Goal: Task Accomplishment & Management: Manage account settings

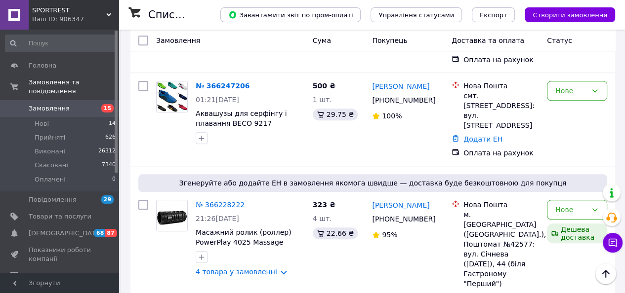
scroll to position [790, 0]
click at [593, 205] on icon at bounding box center [594, 209] width 8 height 8
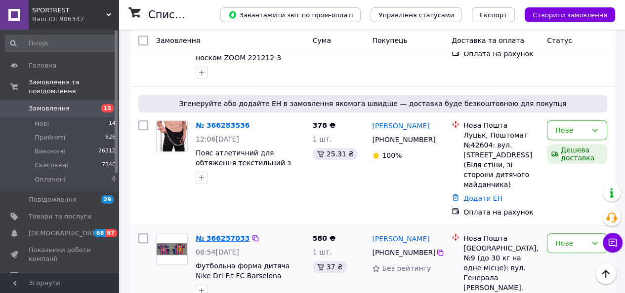
scroll to position [395, 0]
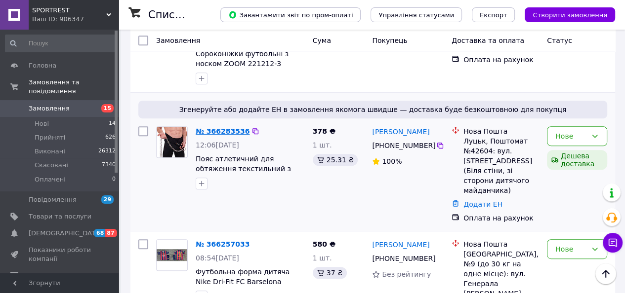
click at [225, 127] on link "№ 366283536" at bounding box center [223, 131] width 54 height 8
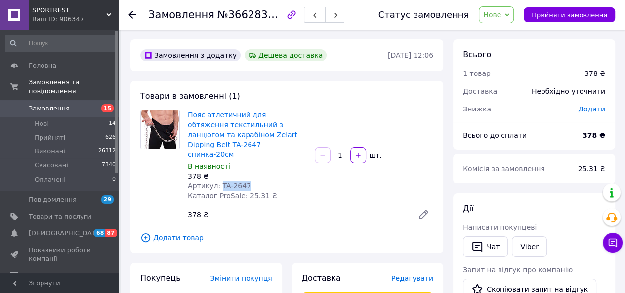
drag, startPoint x: 218, startPoint y: 176, endPoint x: 262, endPoint y: 176, distance: 44.4
click at [262, 181] on div "Артикул: TA-2647" at bounding box center [247, 186] width 119 height 10
copy span "TA-2647"
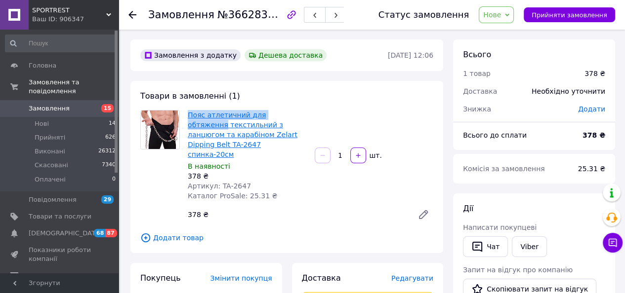
drag, startPoint x: 187, startPoint y: 113, endPoint x: 289, endPoint y: 115, distance: 102.7
click at [289, 115] on div "Пояс атлетичний для обтяження текстильний з ланцюгом та карабіном Zelart Dippin…" at bounding box center [247, 155] width 127 height 95
copy link "Пояс атлетичний для обтяження"
click at [245, 128] on link "Пояс атлетичний для обтяження текстильний з ланцюгом та карабіном Zelart Dippin…" at bounding box center [243, 134] width 110 height 47
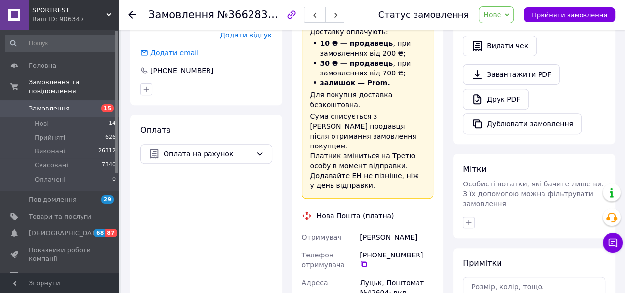
scroll to position [108, 0]
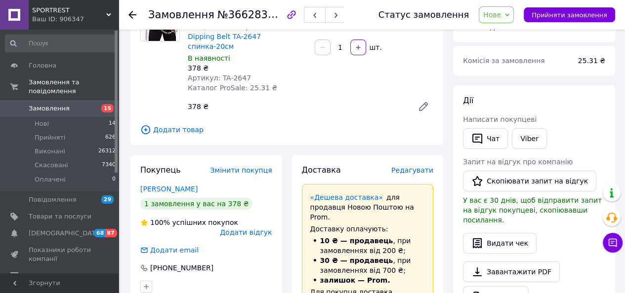
click at [134, 13] on icon at bounding box center [132, 15] width 8 height 8
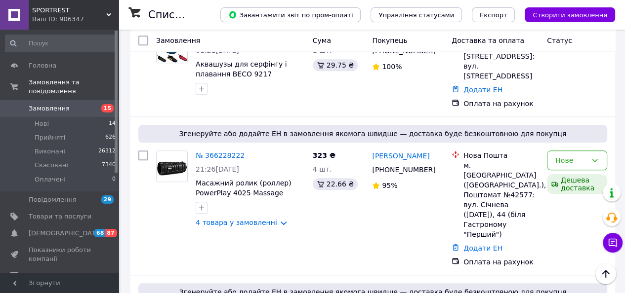
scroll to position [839, 0]
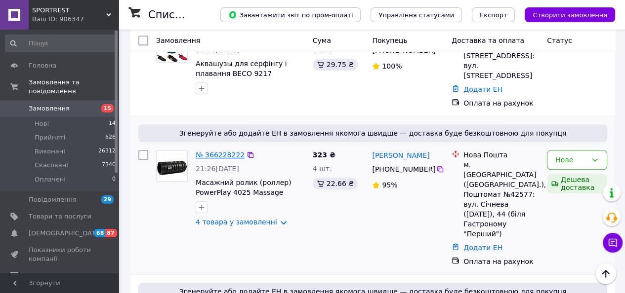
click at [219, 151] on link "№ 366228222" at bounding box center [220, 155] width 49 height 8
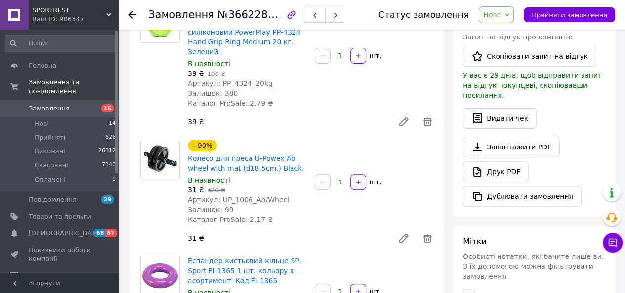
scroll to position [215, 0]
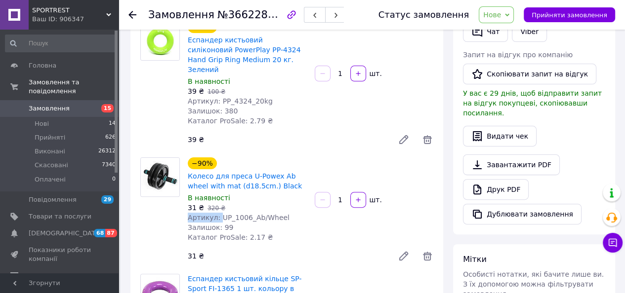
drag, startPoint x: 217, startPoint y: 207, endPoint x: 292, endPoint y: 203, distance: 75.2
click at [292, 203] on div "−90% Колесо для преса U-Powex Ab wheel with mat (d18.5cm.) Black В наявності 31…" at bounding box center [247, 200] width 127 height 89
click at [266, 203] on div "31 ₴   320 ₴" at bounding box center [247, 208] width 119 height 10
click at [218, 214] on span "Артикул: UP_1006_Ab/Wheel" at bounding box center [239, 218] width 102 height 8
drag, startPoint x: 218, startPoint y: 210, endPoint x: 262, endPoint y: 203, distance: 44.6
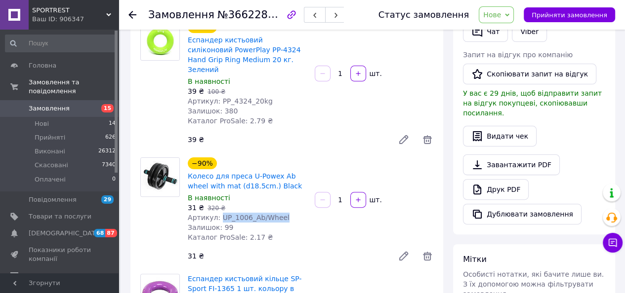
click at [310, 210] on div "−90% Колесо для преса U-Powex Ab wheel with mat (d18.5cm.) Black В наявності 31…" at bounding box center [247, 200] width 127 height 89
drag, startPoint x: 257, startPoint y: 203, endPoint x: 218, endPoint y: 210, distance: 39.1
click at [218, 214] on span "Артикул: UP_1006_Ab/Wheel" at bounding box center [239, 218] width 102 height 8
drag, startPoint x: 218, startPoint y: 209, endPoint x: 311, endPoint y: 216, distance: 93.0
click at [315, 216] on div "−90% Колесо для преса U-Powex Ab wheel with mat (d18.5cm.) Black В наявності 31…" at bounding box center [310, 212] width 253 height 113
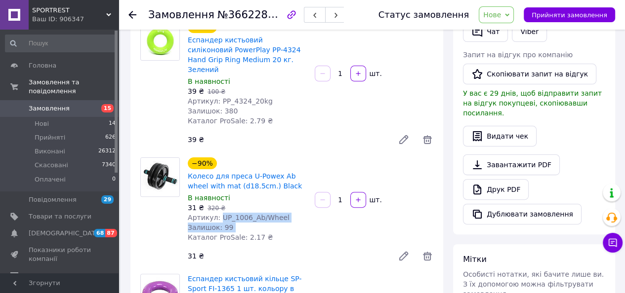
drag, startPoint x: 275, startPoint y: 210, endPoint x: 267, endPoint y: 209, distance: 7.4
click at [275, 214] on span "Артикул: UP_1006_Ab/Wheel" at bounding box center [239, 218] width 102 height 8
click at [225, 214] on span "Артикул: UP_1006_Ab/Wheel" at bounding box center [239, 218] width 102 height 8
drag, startPoint x: 218, startPoint y: 207, endPoint x: 327, endPoint y: 205, distance: 109.1
click at [341, 205] on div "−90% Колесо для преса U-Powex Ab wheel with mat (d18.5cm.) Black В наявності 31…" at bounding box center [310, 212] width 253 height 113
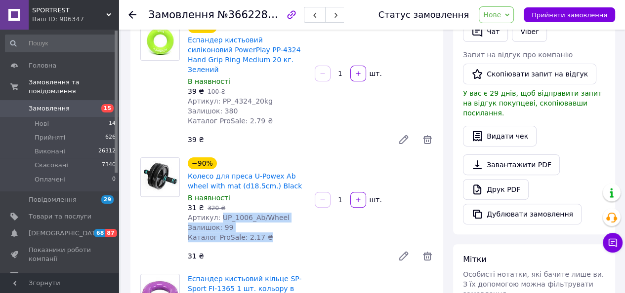
click at [304, 193] on div "В наявності" at bounding box center [247, 198] width 119 height 10
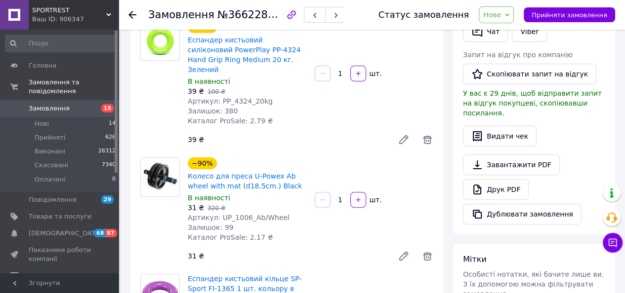
click at [134, 14] on use at bounding box center [132, 15] width 8 height 8
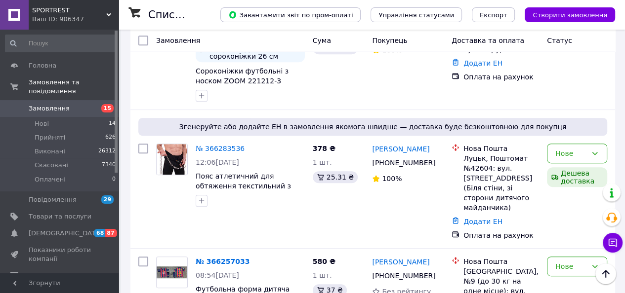
scroll to position [395, 0]
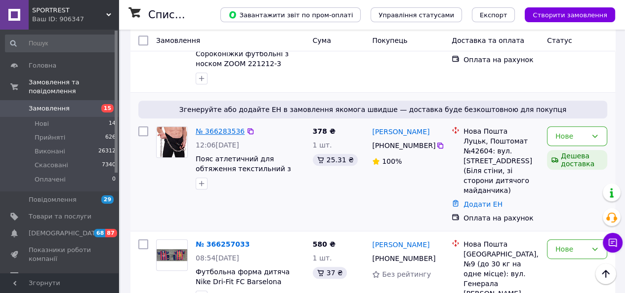
click at [221, 129] on link "№ 366283536" at bounding box center [220, 131] width 49 height 8
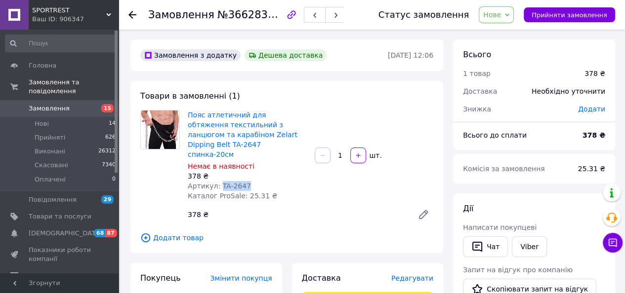
drag, startPoint x: 218, startPoint y: 174, endPoint x: 250, endPoint y: 174, distance: 32.1
click at [250, 181] on div "Артикул: TA-2647" at bounding box center [247, 186] width 119 height 10
copy span "TA-2647"
click at [407, 97] on div "Товари в замовленні (1) Пояс атлетичний для обтяження текстильний з ланцюгом та…" at bounding box center [286, 167] width 313 height 172
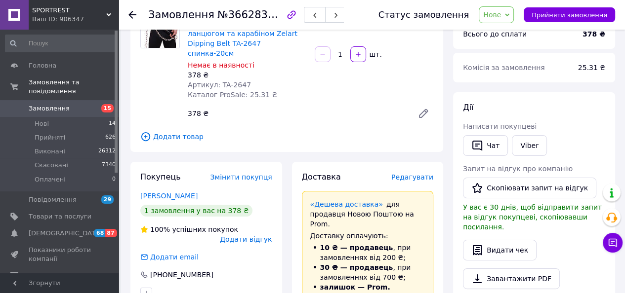
scroll to position [197, 0]
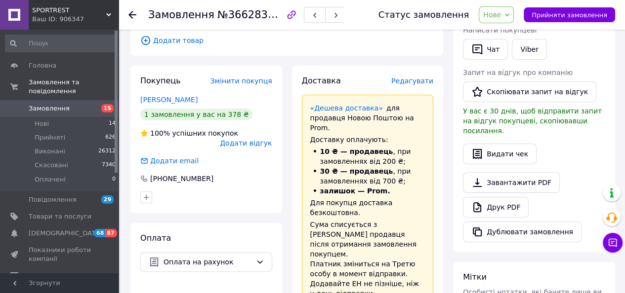
click at [136, 13] on icon at bounding box center [132, 15] width 8 height 8
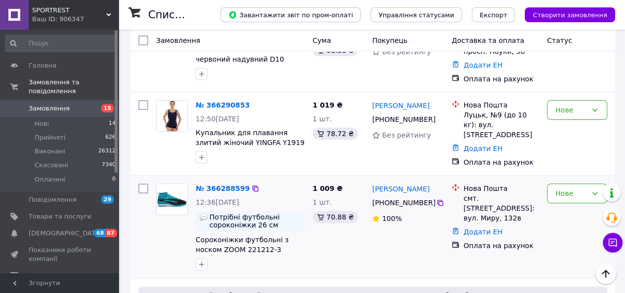
scroll to position [207, 0]
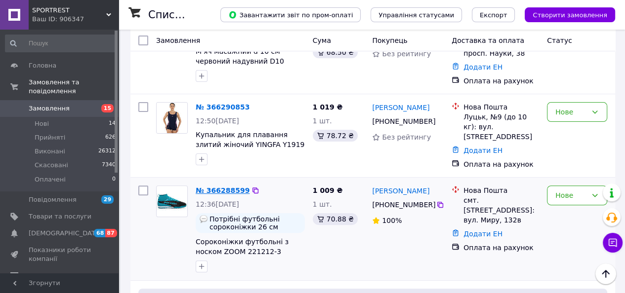
click at [226, 187] on link "№ 366288599" at bounding box center [223, 191] width 54 height 8
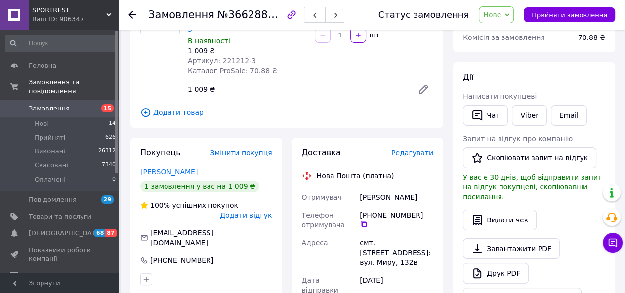
scroll to position [8, 0]
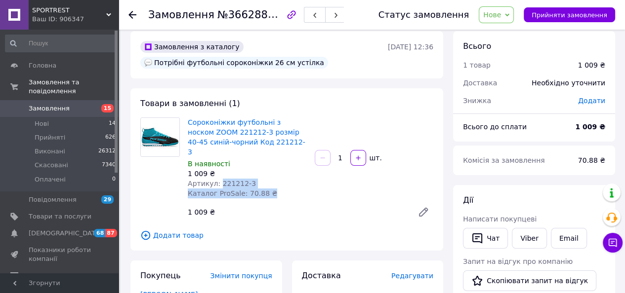
drag, startPoint x: 216, startPoint y: 173, endPoint x: 275, endPoint y: 182, distance: 58.9
click at [275, 182] on div "Сороконіжки футбольні з носком ZOOM 221212-3 розмір 40-45 синій-чорний Код 2212…" at bounding box center [247, 158] width 127 height 85
click at [257, 169] on div "1 009 ₴" at bounding box center [247, 174] width 119 height 10
drag, startPoint x: 218, startPoint y: 172, endPoint x: 274, endPoint y: 173, distance: 55.3
click at [280, 179] on div "Артикул: 221212-3" at bounding box center [247, 184] width 119 height 10
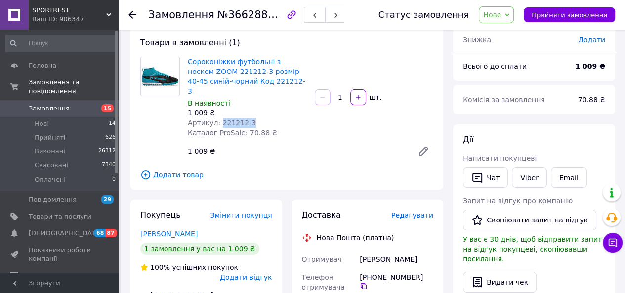
scroll to position [59, 0]
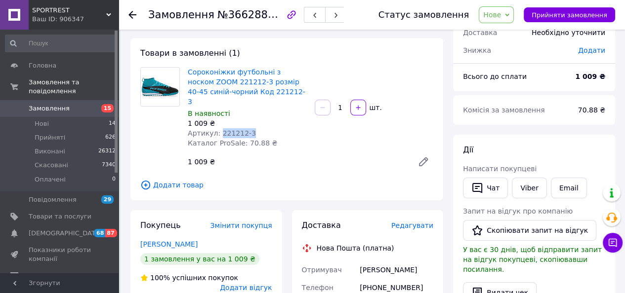
copy span "221212-3"
click at [137, 16] on div at bounding box center [138, 15] width 20 height 30
click at [130, 14] on use at bounding box center [132, 15] width 8 height 8
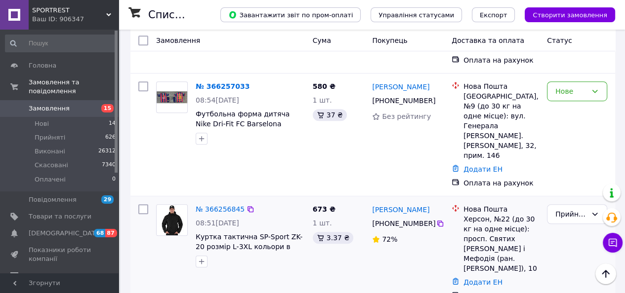
scroll to position [494, 0]
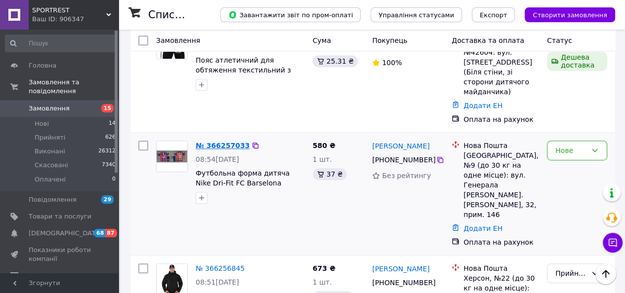
click at [213, 142] on link "№ 366257033" at bounding box center [223, 146] width 54 height 8
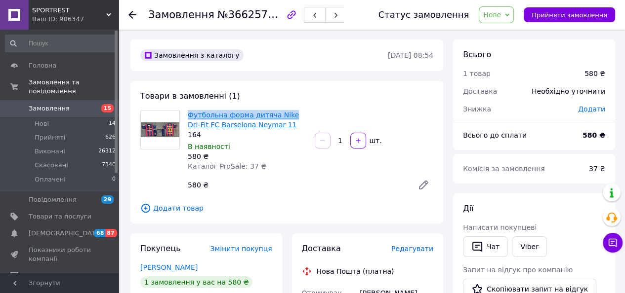
drag, startPoint x: 184, startPoint y: 113, endPoint x: 284, endPoint y: 112, distance: 100.2
click at [284, 112] on div "Футбольна форма дитяча Nike Dri-Fit FC Barselona Neymar 11 164 В наявності 580 …" at bounding box center [247, 140] width 127 height 65
copy link "Футбольна форма дитяча Nike"
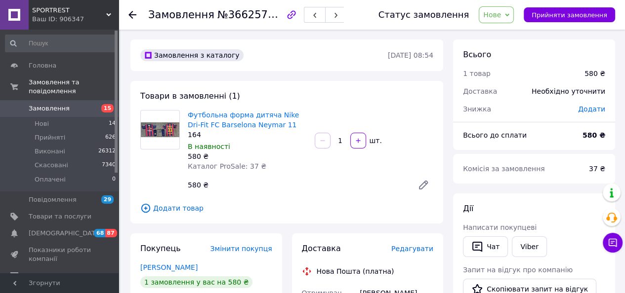
click at [128, 11] on div "Замовлення №366257033 Статус замовлення Нове Прийнято Виконано Скасовано Оплаче…" at bounding box center [371, 15] width 506 height 30
click at [129, 12] on icon at bounding box center [132, 15] width 8 height 8
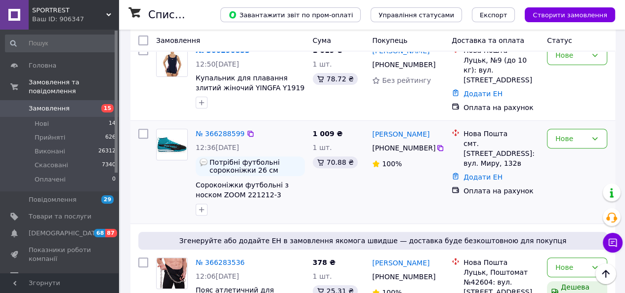
scroll to position [197, 0]
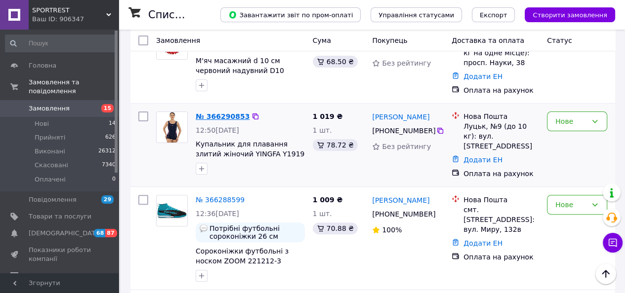
click at [216, 115] on link "№ 366290853" at bounding box center [223, 117] width 54 height 8
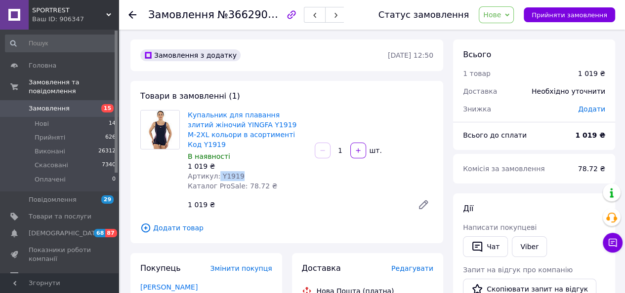
drag, startPoint x: 215, startPoint y: 165, endPoint x: 282, endPoint y: 168, distance: 66.7
click at [282, 171] on div "Артикул: Y1919" at bounding box center [247, 176] width 119 height 10
copy span "Y1919"
click at [130, 16] on icon at bounding box center [132, 15] width 8 height 8
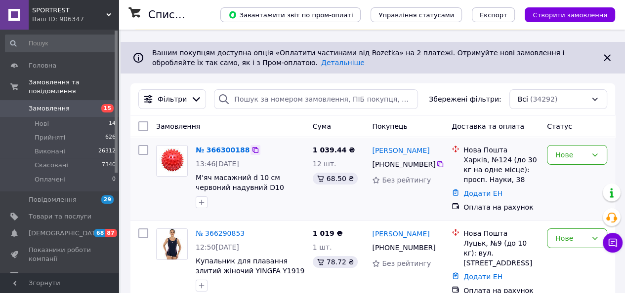
scroll to position [99, 0]
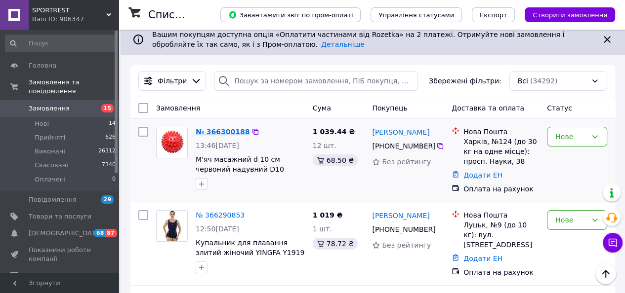
click at [225, 129] on link "№ 366300188" at bounding box center [223, 132] width 54 height 8
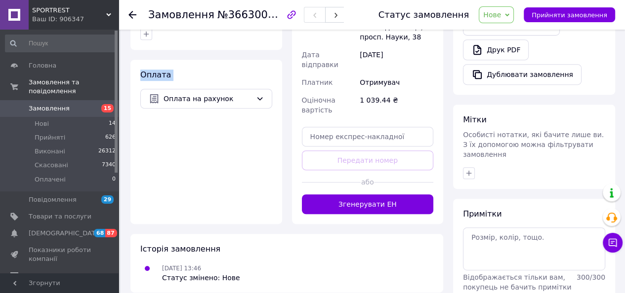
drag, startPoint x: 217, startPoint y: 72, endPoint x: 238, endPoint y: 73, distance: 21.3
click at [238, 73] on div "Замовлення з каталогу 12.10.2025 • 13:46 Товари в замовленні (1) −30% М'яч маса…" at bounding box center [286, 7] width 322 height 645
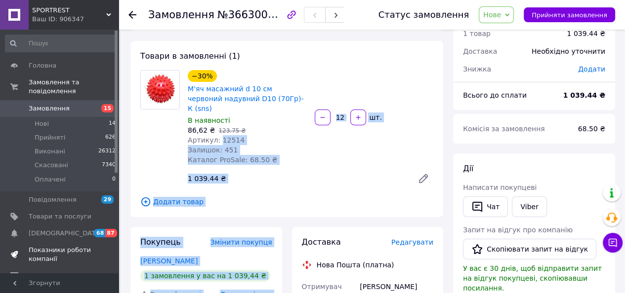
scroll to position [35, 0]
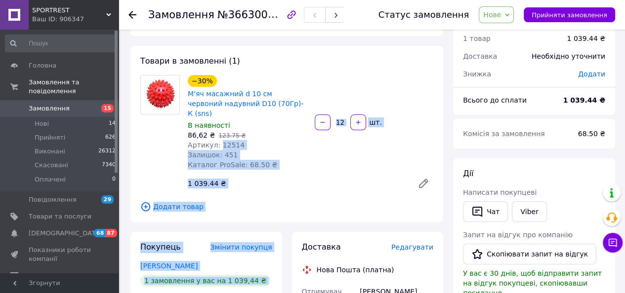
click at [251, 150] on div "Залишок: 451" at bounding box center [247, 155] width 119 height 10
click at [226, 141] on span "Артикул: 12514" at bounding box center [216, 145] width 57 height 8
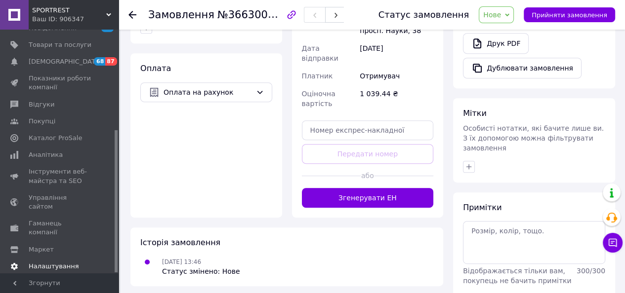
scroll to position [381, 0]
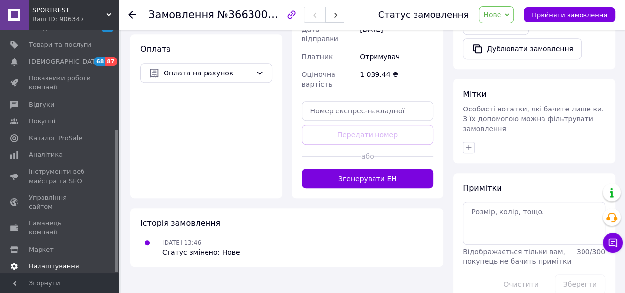
click at [52, 262] on span "Налаштування" at bounding box center [54, 266] width 50 height 9
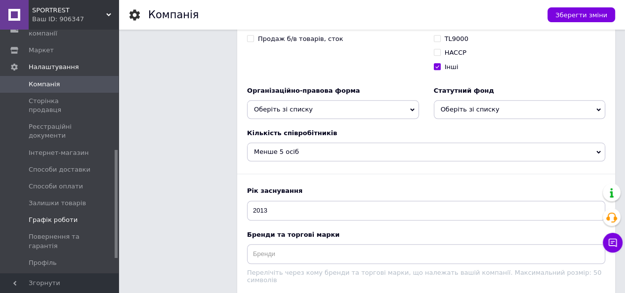
scroll to position [270, 0]
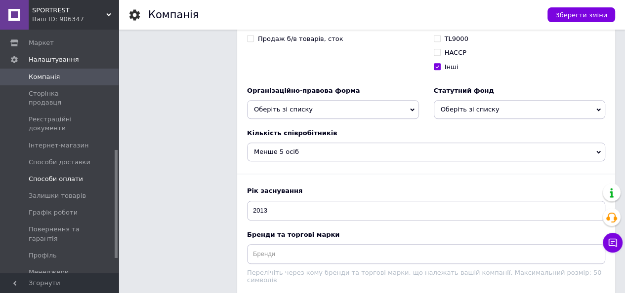
click at [61, 175] on span "Способи оплати" at bounding box center [56, 179] width 54 height 9
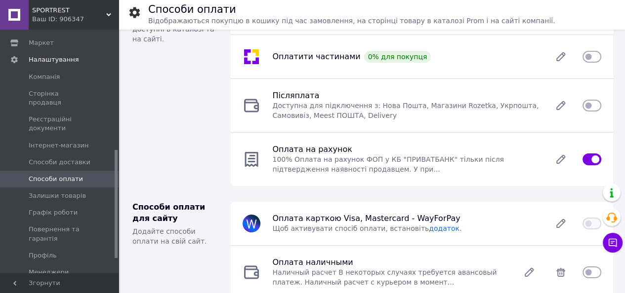
scroll to position [49, 0]
click at [584, 158] on input "checkbox" at bounding box center [591, 159] width 19 height 10
checkbox input "false"
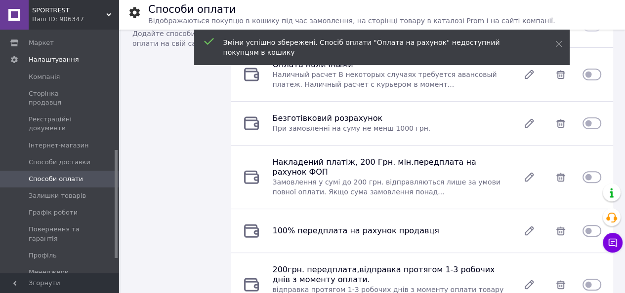
scroll to position [247, 0]
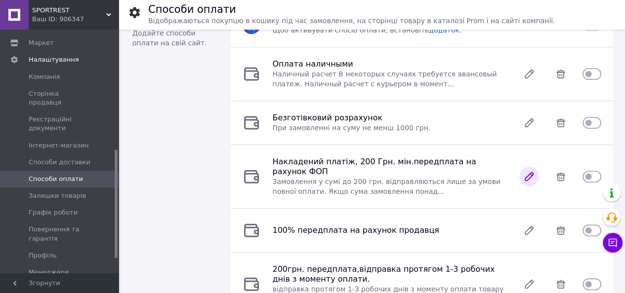
click at [528, 175] on icon at bounding box center [529, 177] width 8 height 8
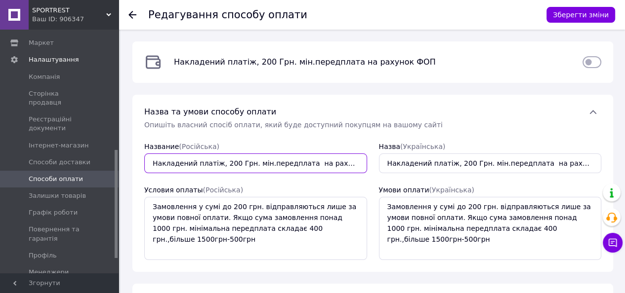
click at [221, 160] on input "Накладений платіж, 200 Грн. мін.передплата на рахунок ФОП" at bounding box center [255, 164] width 223 height 20
type input "Накладений платіж, 300 Грн. мін.передплата на рахунок ФОП"
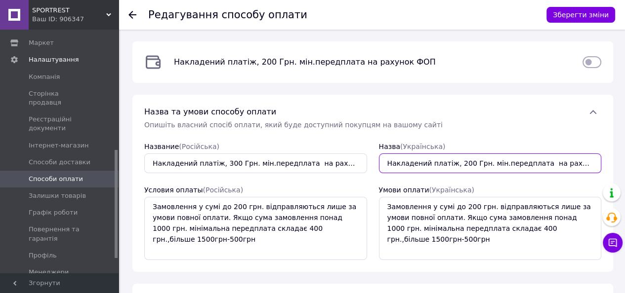
click at [448, 165] on input "Накладений платіж, 200 Грн. мін.передплата на рахунок ФОП" at bounding box center [490, 164] width 223 height 20
click at [454, 164] on input "Накладений платіж, 200 Грн. мін.передплата на рахунок ФОП" at bounding box center [490, 164] width 223 height 20
type input "Накладений платіж, 300 Грн. мін.передплата на рахунок ФОП"
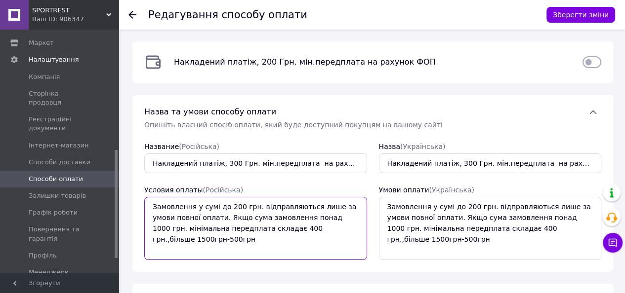
click at [226, 205] on textarea "Замовлення у сумі до 200 грн. відправляються лише за умови повної оплати. Якщо …" at bounding box center [255, 228] width 223 height 63
type textarea "Замовлення у сумі до 300 грн. відправляються лише за умови повної оплати. Якщо …"
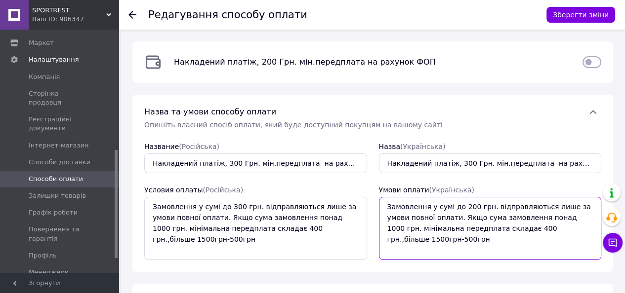
click at [460, 209] on textarea "Замовлення у сумі до 200 грн. відправляються лише за умови повної оплати. Якщо …" at bounding box center [490, 228] width 223 height 63
type textarea "Замовлення у сумі до 300 грн. відправляються лише за умови повної оплати. Якщо …"
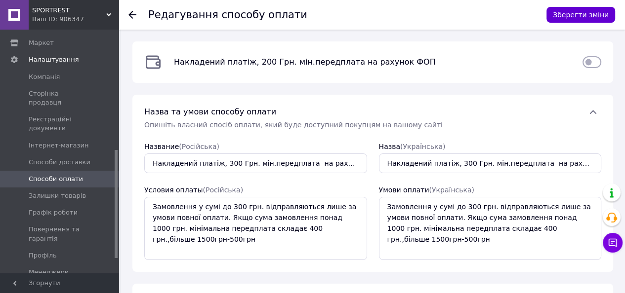
click at [598, 16] on button "Зберегти зміни" at bounding box center [580, 15] width 69 height 16
click at [132, 17] on use at bounding box center [132, 15] width 8 height 8
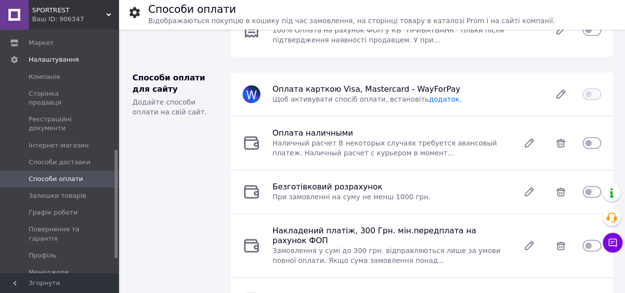
scroll to position [197, 0]
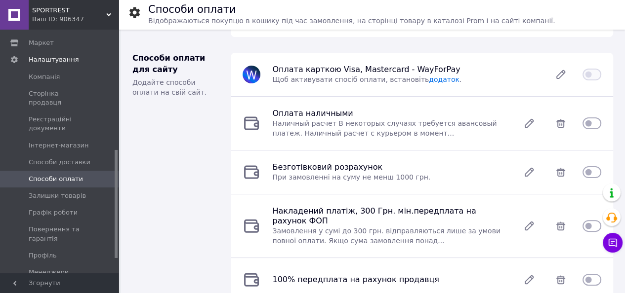
click at [593, 220] on div at bounding box center [591, 226] width 19 height 12
click at [591, 224] on input "checkbox" at bounding box center [591, 226] width 19 height 10
checkbox input "true"
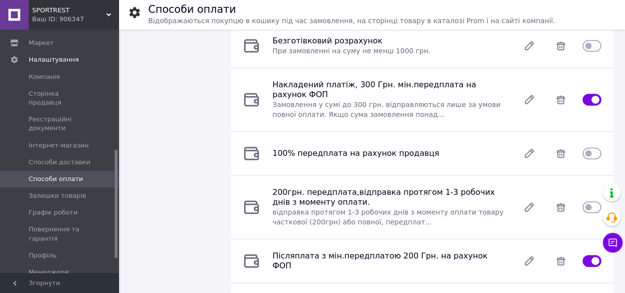
scroll to position [346, 0]
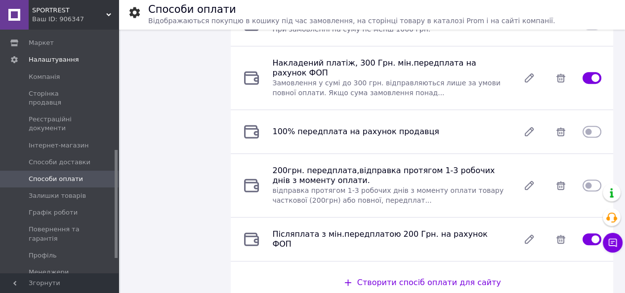
click at [590, 235] on input "checkbox" at bounding box center [591, 240] width 19 height 10
checkbox input "false"
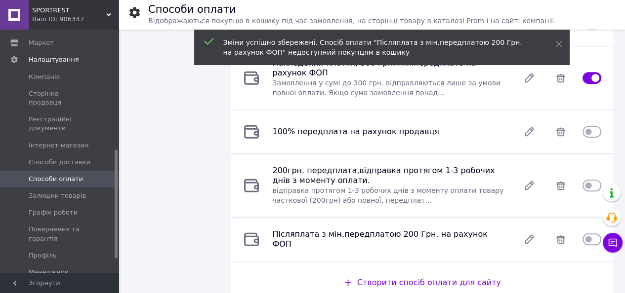
click at [378, 111] on div "100% передплата на рахунок продавця" at bounding box center [422, 132] width 382 height 44
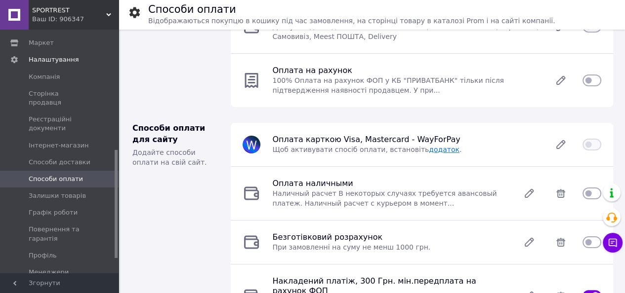
scroll to position [99, 0]
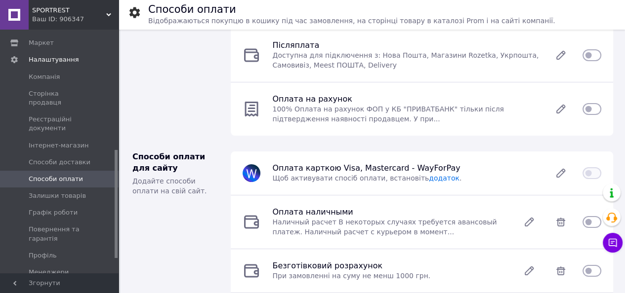
click at [587, 108] on input "checkbox" at bounding box center [591, 109] width 19 height 10
checkbox input "true"
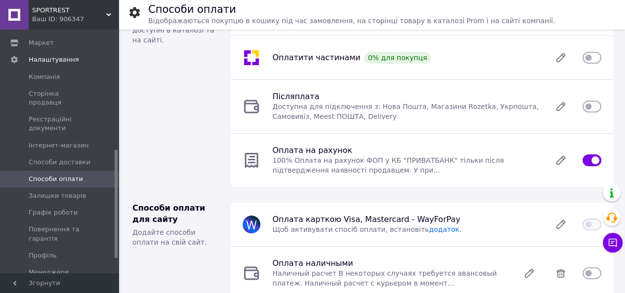
scroll to position [49, 0]
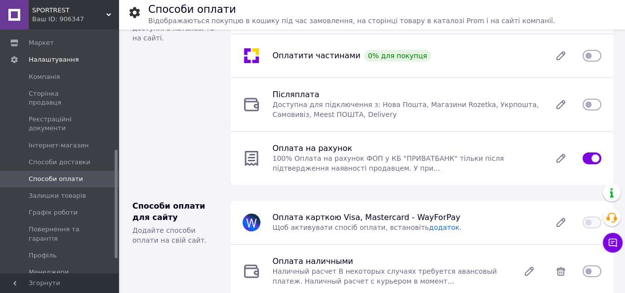
click at [595, 107] on input "checkbox" at bounding box center [591, 105] width 19 height 10
checkbox input "true"
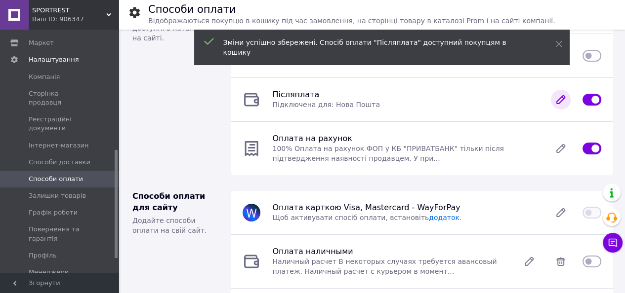
click at [559, 99] on icon at bounding box center [560, 100] width 8 height 8
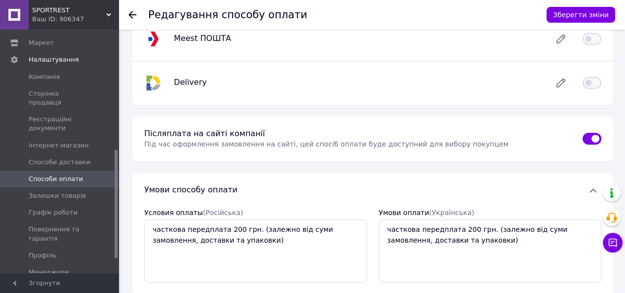
scroll to position [346, 0]
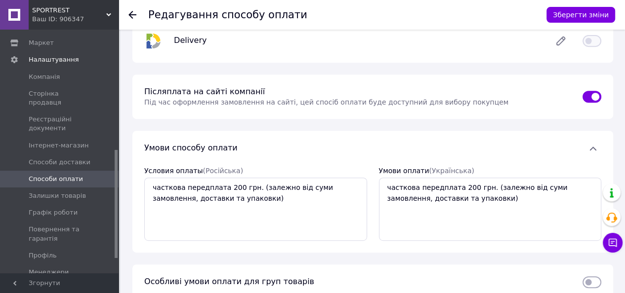
click at [233, 98] on span "Під час оформлення замовлення на сайті, цей спосіб оплати буде доступний для ви…" at bounding box center [326, 102] width 364 height 8
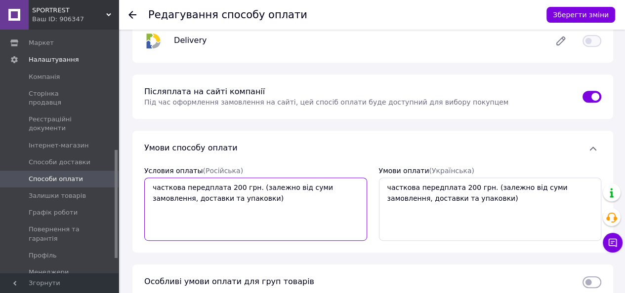
click at [149, 187] on textarea "часткова передплата 200 грн. (залежно від суми замовлення, доставки та упаковки)" at bounding box center [255, 209] width 223 height 63
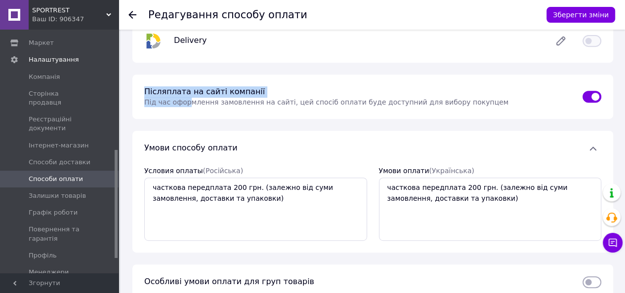
drag, startPoint x: 142, startPoint y: 90, endPoint x: 186, endPoint y: 101, distance: 45.4
click at [186, 101] on div "Післяплата на сайті компанії Під час оформлення замовлення на сайті, цей спосіб…" at bounding box center [357, 96] width 438 height 21
click at [184, 93] on span "Післяплата на сайті компанії" at bounding box center [204, 91] width 120 height 9
drag, startPoint x: 185, startPoint y: 90, endPoint x: 151, endPoint y: 89, distance: 34.6
click at [129, 89] on div "Редагування способу оплати Зберегти зміни Післяплата  Підключена для: Нова Пошт…" at bounding box center [372, 13] width 504 height 659
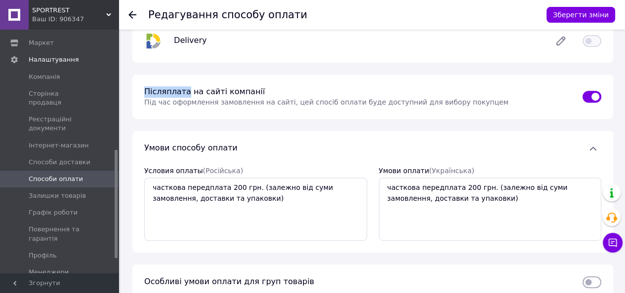
copy span "Післяплата"
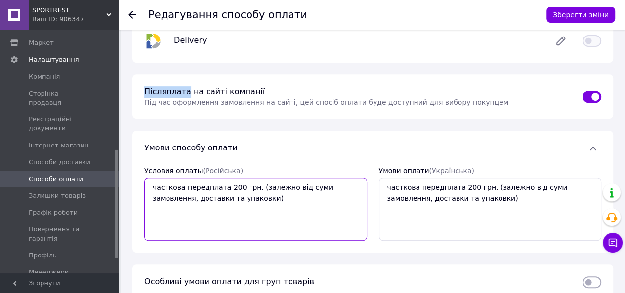
click at [149, 188] on textarea "часткова передплата 200 грн. (залежно від суми замовлення, доставки та упаковки)" at bounding box center [255, 209] width 223 height 63
paste textarea "Післяплата"
click at [274, 190] on textarea "Післяплата доступна за умови часткова передплата 200 грн. (залежно від суми зам…" at bounding box center [255, 209] width 223 height 63
click at [319, 188] on textarea "Післяплата доступна за умови часткової передплата 200 грн. (залежно від суми за…" at bounding box center [255, 209] width 223 height 63
click at [324, 189] on textarea "Післяплата доступна за умови часткової передплати 200 грн. (залежно від суми за…" at bounding box center [255, 209] width 223 height 63
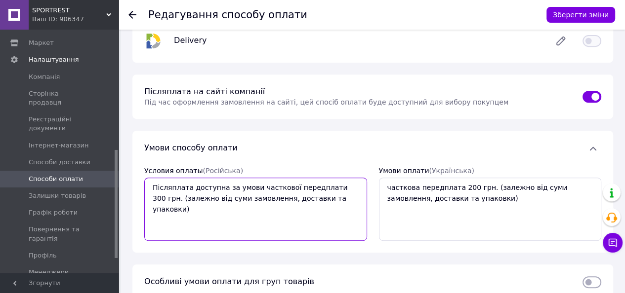
drag, startPoint x: 150, startPoint y: 188, endPoint x: 349, endPoint y: 208, distance: 200.0
click at [349, 208] on textarea "Післяплата доступна за умови часткової передплати 300 грн. (залежно від суми за…" at bounding box center [255, 209] width 223 height 63
type textarea "Післяплата доступна за умови часткової передплати 300 грн. (залежно від суми за…"
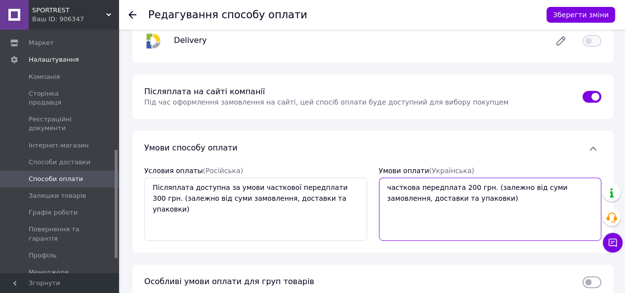
drag, startPoint x: 460, startPoint y: 203, endPoint x: 364, endPoint y: 174, distance: 100.6
click at [364, 171] on div "Условия оплаты  (Російська) Післяплата доступна за умови часткової передплати 3…" at bounding box center [372, 203] width 469 height 87
paste textarea "Післяплата доступна за умови часткової передплати 3"
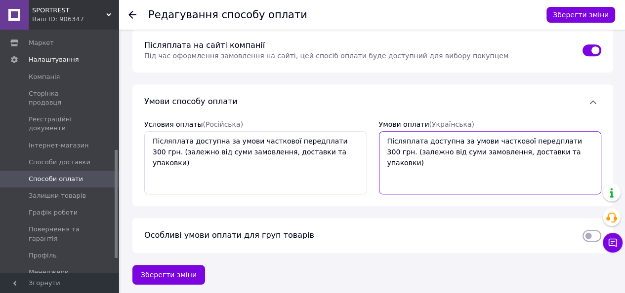
scroll to position [394, 0]
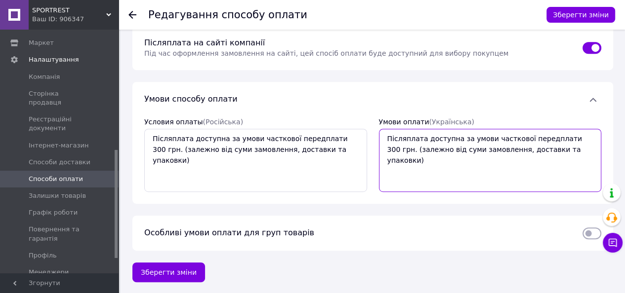
type textarea "Післяплата доступна за умови часткової передплати 300 грн. (залежно від суми за…"
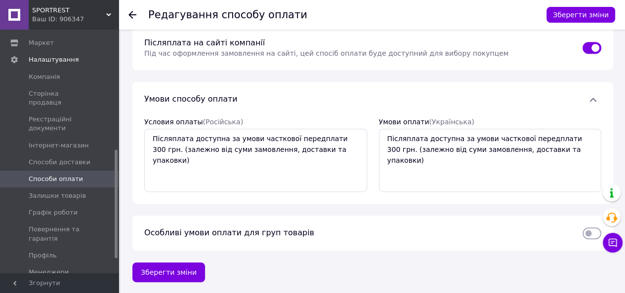
click at [590, 232] on input "checkbox" at bounding box center [591, 234] width 19 height 10
checkbox input "true"
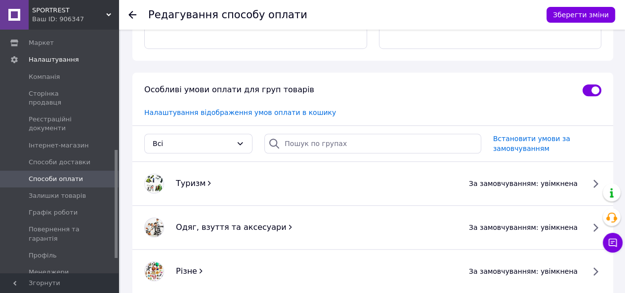
scroll to position [543, 0]
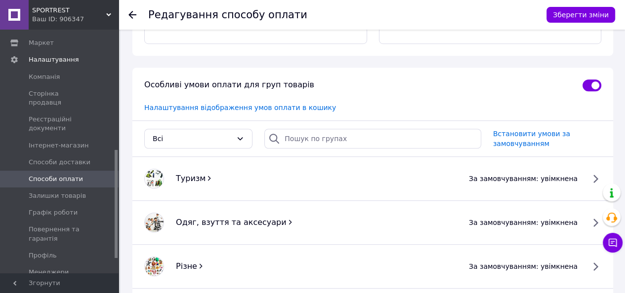
click at [256, 109] on span "Налаштування відображення умов оплати в кошику" at bounding box center [240, 108] width 192 height 8
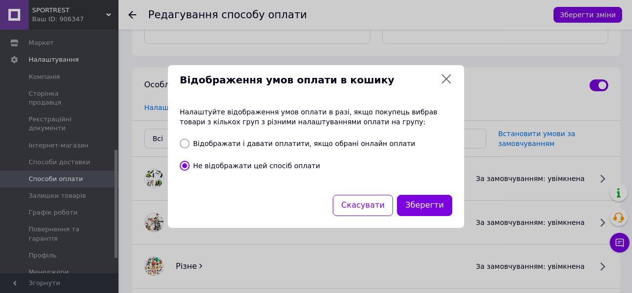
click at [489, 73] on div "Відображення умов оплати в кошику Налаштуйте відображення умов оплати в разі, я…" at bounding box center [316, 146] width 632 height 293
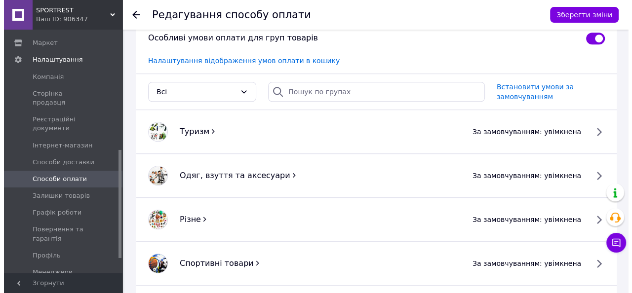
scroll to position [592, 0]
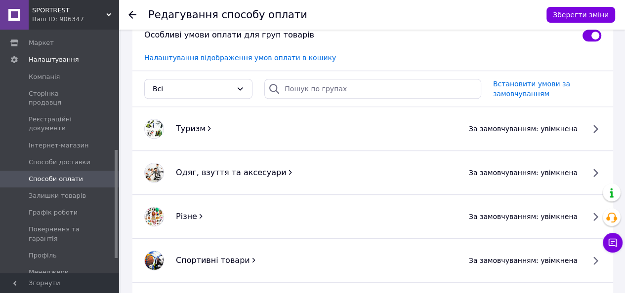
click at [577, 129] on span "за замовчуванням: увімкнена" at bounding box center [523, 129] width 109 height 10
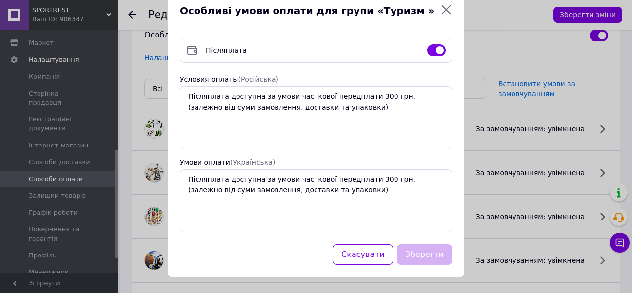
scroll to position [23, 0]
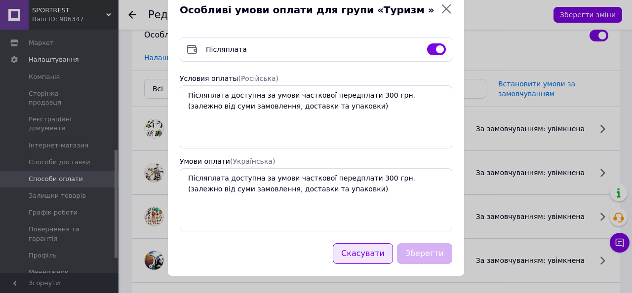
click at [359, 249] on button "Скасувати" at bounding box center [363, 253] width 60 height 21
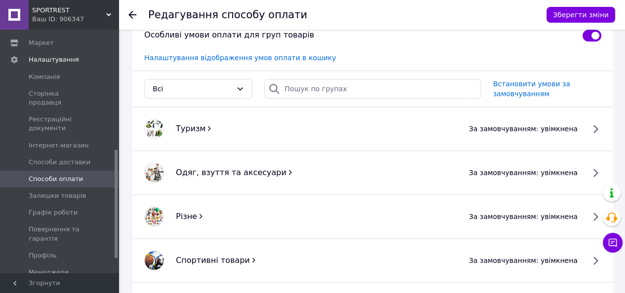
click at [548, 130] on span "за замовчуванням: увімкнена" at bounding box center [523, 129] width 109 height 10
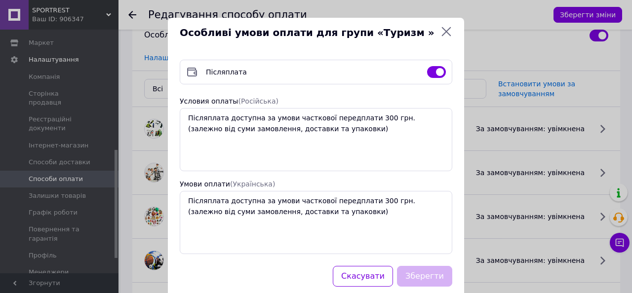
click at [430, 74] on input "checkbox" at bounding box center [436, 72] width 19 height 10
checkbox input "false"
click at [429, 282] on button "Зберегти" at bounding box center [424, 276] width 55 height 21
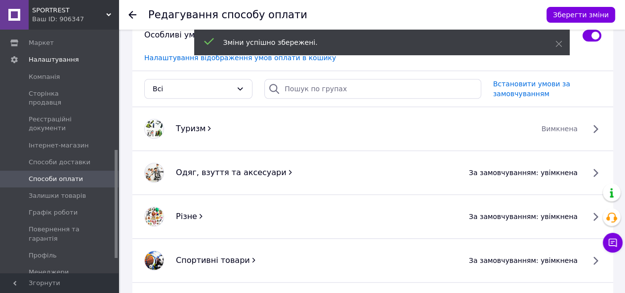
click at [561, 172] on span "за замовчуванням: увімкнена" at bounding box center [523, 173] width 109 height 10
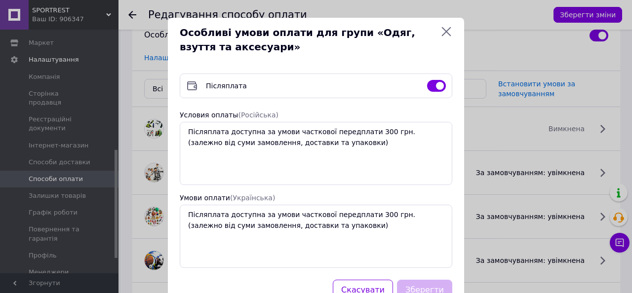
click at [432, 93] on div "Післяплата" at bounding box center [316, 86] width 273 height 25
click at [431, 83] on input "checkbox" at bounding box center [436, 86] width 19 height 10
checkbox input "false"
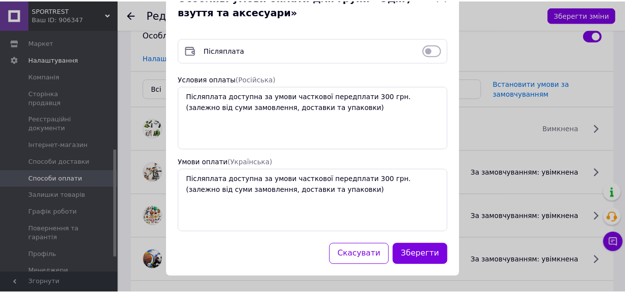
scroll to position [37, 0]
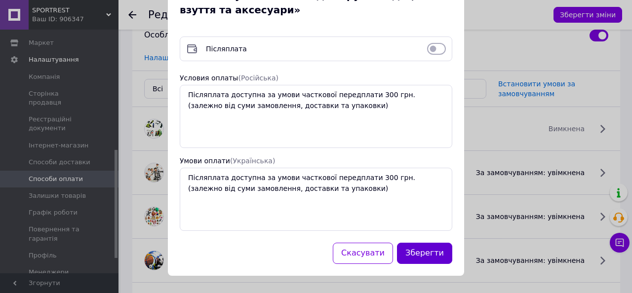
click at [424, 260] on button "Зберегти" at bounding box center [424, 253] width 55 height 21
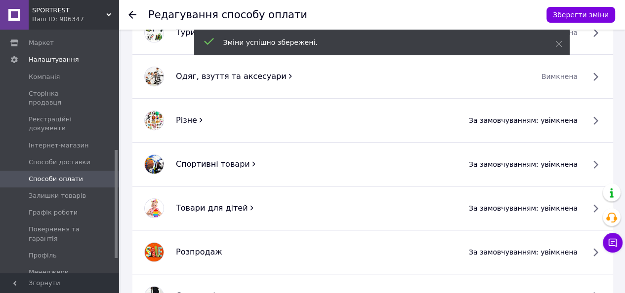
scroll to position [691, 0]
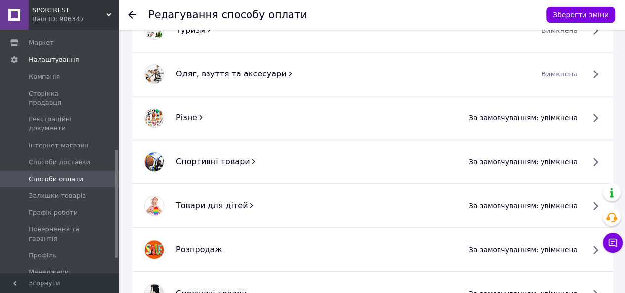
click at [551, 119] on span "за замовчуванням: увімкнена" at bounding box center [523, 118] width 109 height 10
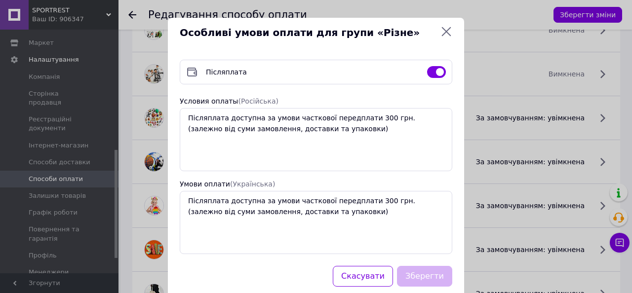
click at [437, 74] on input "checkbox" at bounding box center [436, 72] width 19 height 10
checkbox input "false"
drag, startPoint x: 423, startPoint y: 279, endPoint x: 424, endPoint y: 274, distance: 5.0
click at [423, 279] on button "Зберегти" at bounding box center [424, 276] width 55 height 21
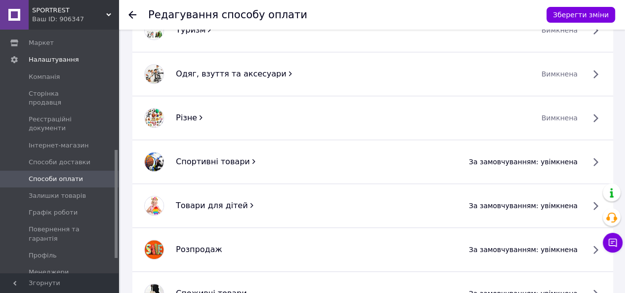
click at [577, 157] on span "за замовчуванням: увімкнена" at bounding box center [523, 162] width 109 height 10
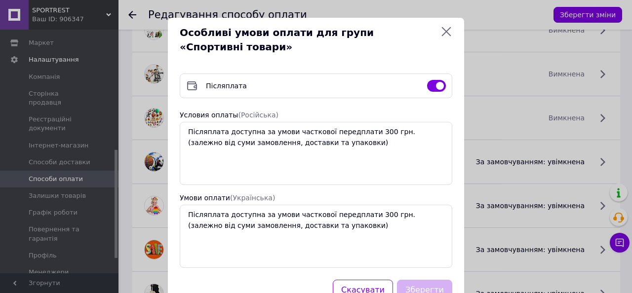
click at [428, 87] on input "checkbox" at bounding box center [436, 86] width 19 height 10
checkbox input "false"
click at [420, 285] on button "Зберегти" at bounding box center [424, 290] width 55 height 21
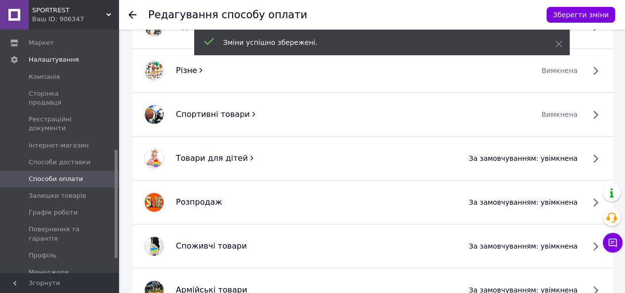
scroll to position [741, 0]
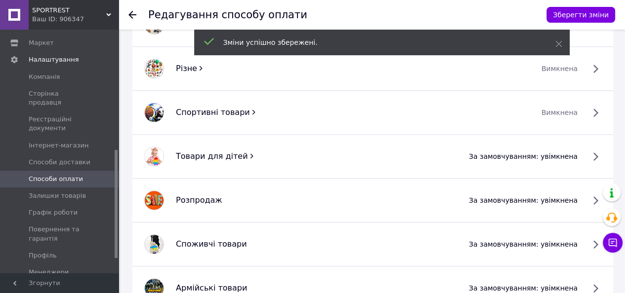
click at [554, 153] on span "за замовчуванням: увімкнена" at bounding box center [523, 157] width 109 height 10
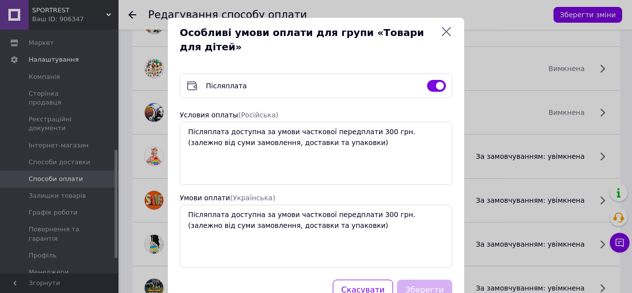
click at [433, 83] on input "checkbox" at bounding box center [436, 86] width 19 height 10
checkbox input "false"
click at [433, 286] on button "Зберегти" at bounding box center [424, 290] width 55 height 21
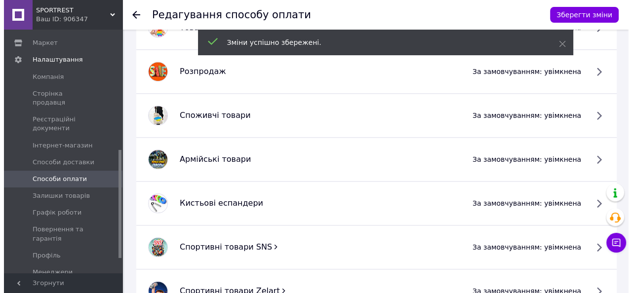
scroll to position [889, 0]
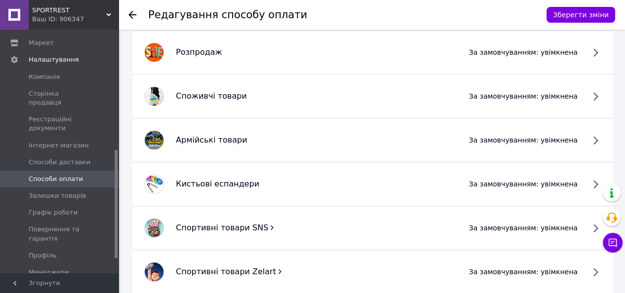
drag, startPoint x: 557, startPoint y: 96, endPoint x: 565, endPoint y: 100, distance: 9.1
click at [555, 100] on span "за замовчуванням: увімкнена" at bounding box center [523, 96] width 109 height 10
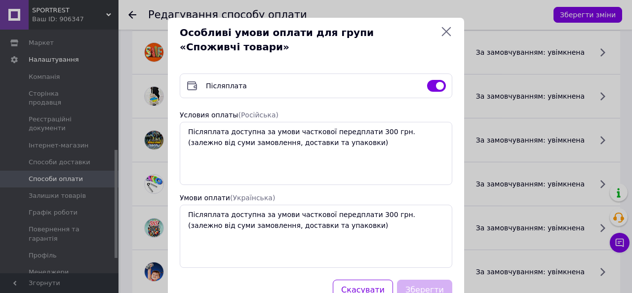
click at [435, 87] on input "checkbox" at bounding box center [436, 86] width 19 height 10
checkbox input "false"
click at [416, 286] on button "Зберегти" at bounding box center [424, 290] width 55 height 21
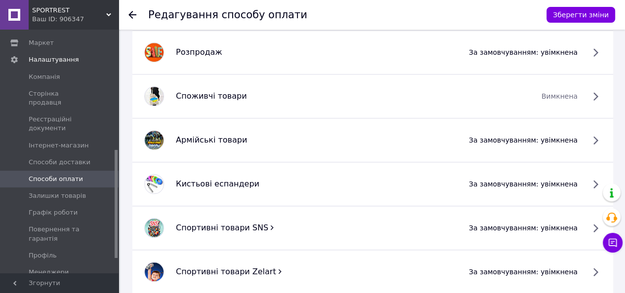
click at [554, 191] on li "Кистьові еспандери за замовчуванням: увімкнена" at bounding box center [372, 184] width 480 height 44
click at [546, 184] on span "за замовчуванням: увімкнена" at bounding box center [523, 184] width 109 height 10
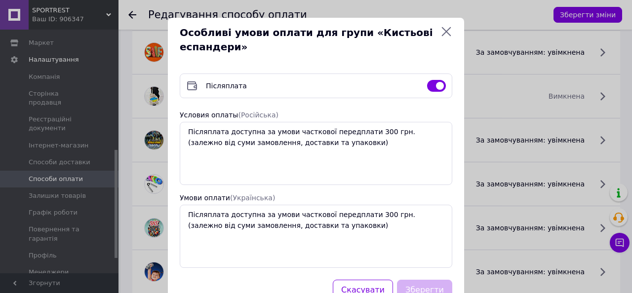
click at [429, 84] on input "checkbox" at bounding box center [436, 86] width 19 height 10
checkbox input "false"
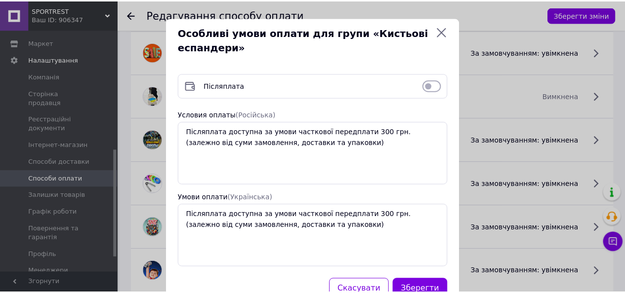
scroll to position [37, 0]
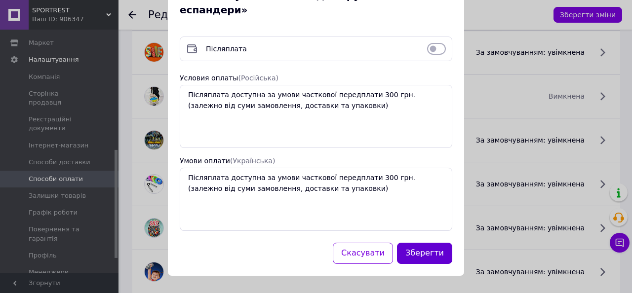
click at [422, 255] on button "Зберегти" at bounding box center [424, 253] width 55 height 21
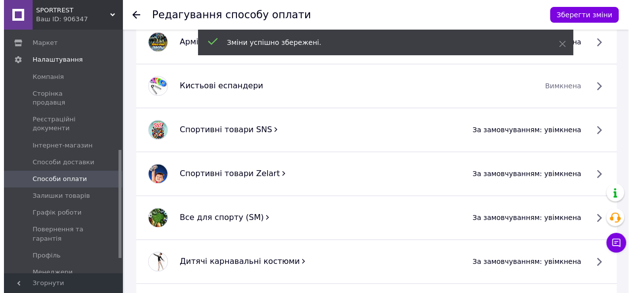
scroll to position [1037, 0]
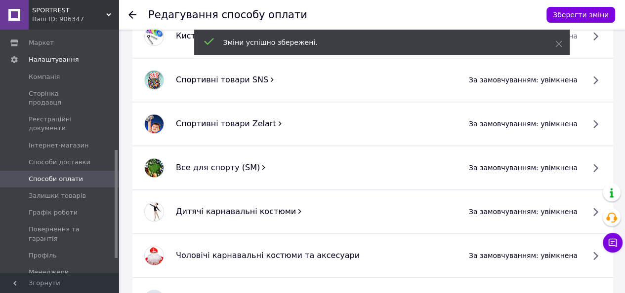
click at [542, 122] on span "за замовчуванням: увімкнена" at bounding box center [523, 124] width 109 height 10
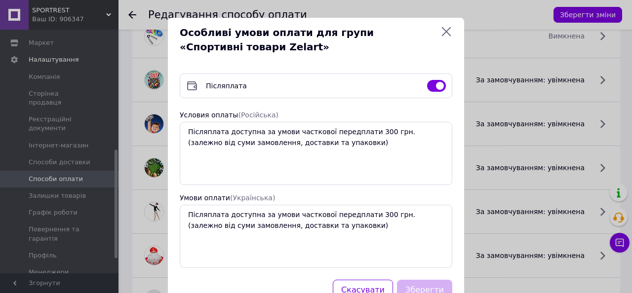
click at [429, 81] on input "checkbox" at bounding box center [436, 86] width 19 height 10
checkbox input "false"
click at [419, 290] on button "Зберегти" at bounding box center [424, 290] width 55 height 21
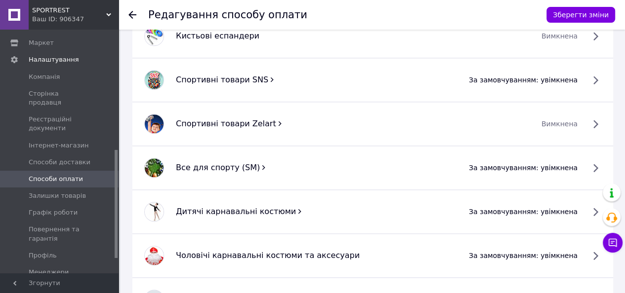
drag, startPoint x: 403, startPoint y: 119, endPoint x: 400, endPoint y: 115, distance: 5.3
click at [402, 118] on div "Спортивні товари Zelart" at bounding box center [352, 123] width 365 height 11
click at [558, 166] on span "за замовчуванням: увімкнена" at bounding box center [523, 168] width 109 height 10
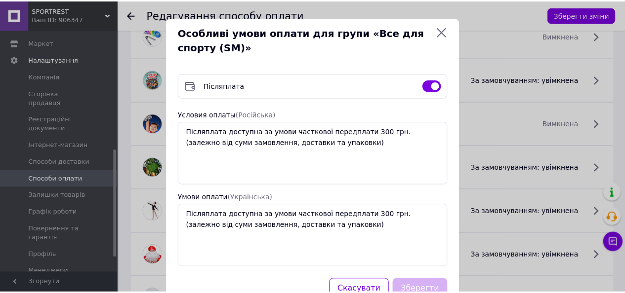
scroll to position [37, 0]
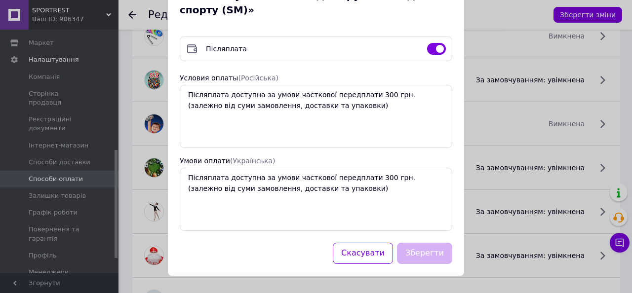
click at [437, 52] on input "checkbox" at bounding box center [436, 49] width 19 height 10
checkbox input "false"
click at [433, 247] on button "Зберегти" at bounding box center [424, 253] width 55 height 21
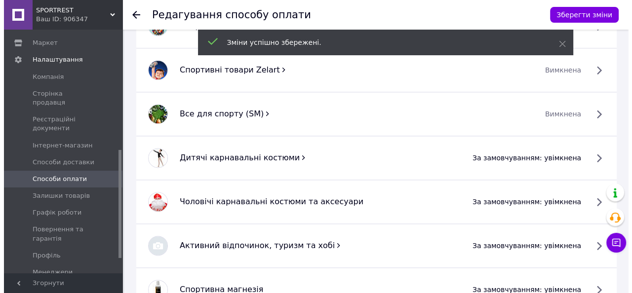
scroll to position [1136, 0]
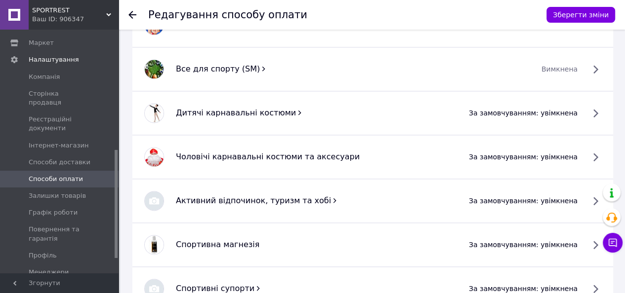
click at [555, 112] on span "за замовчуванням: увімкнена" at bounding box center [523, 113] width 109 height 10
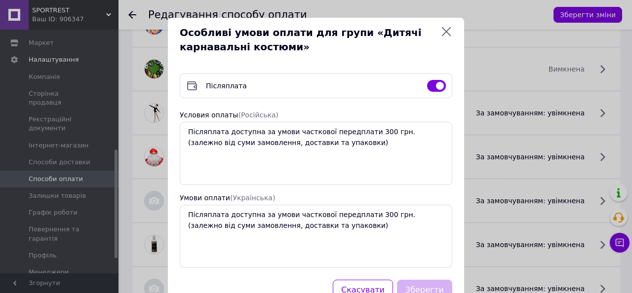
click at [434, 86] on input "checkbox" at bounding box center [436, 86] width 19 height 10
checkbox input "false"
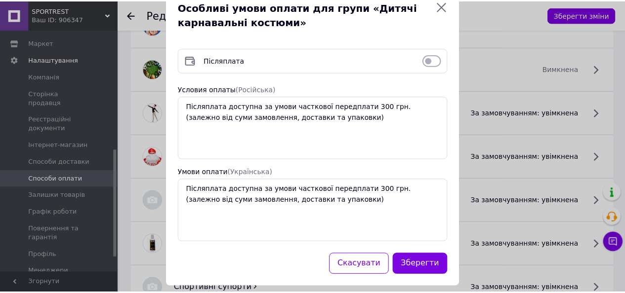
scroll to position [37, 0]
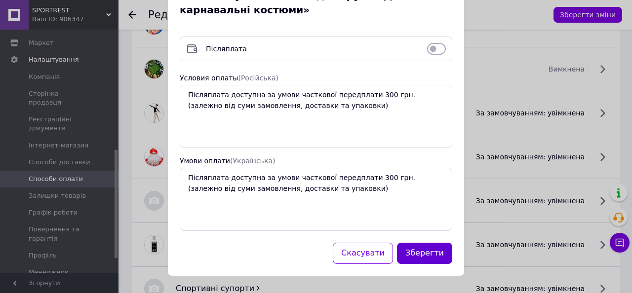
click at [428, 252] on button "Зберегти" at bounding box center [424, 253] width 55 height 21
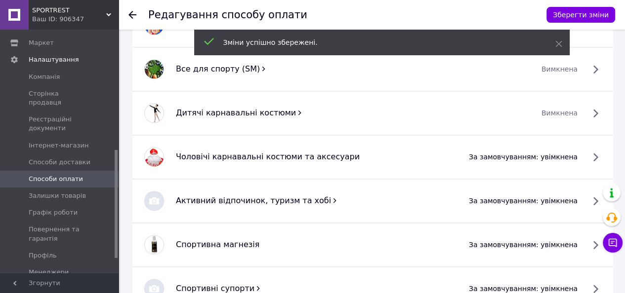
click at [541, 155] on span "за замовчуванням: увімкнена" at bounding box center [523, 157] width 109 height 10
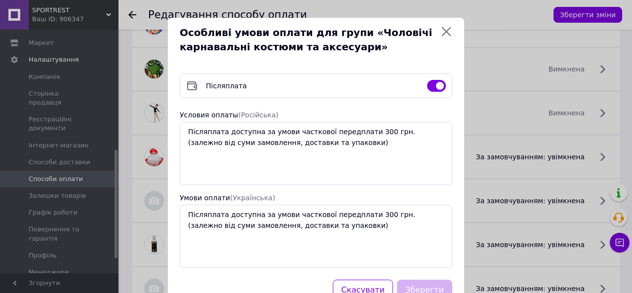
click at [429, 85] on input "checkbox" at bounding box center [436, 86] width 19 height 10
checkbox input "false"
click at [433, 283] on button "Зберегти" at bounding box center [424, 290] width 55 height 21
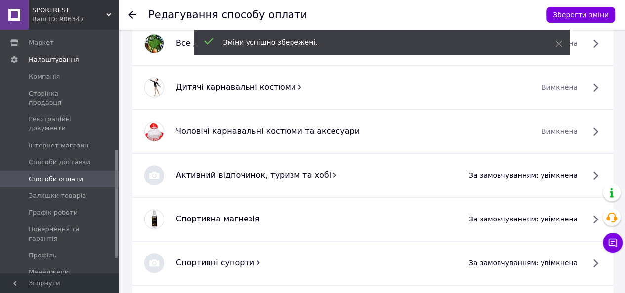
scroll to position [1185, 0]
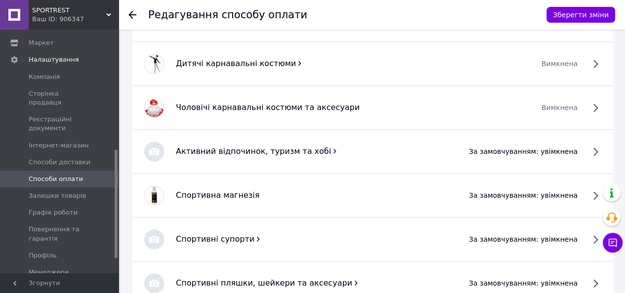
click at [557, 147] on span "за замовчуванням: увімкнена" at bounding box center [523, 152] width 109 height 10
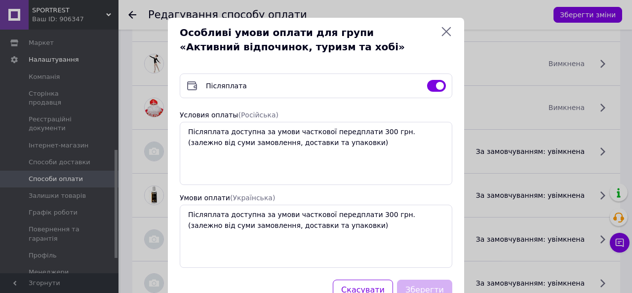
click at [440, 82] on input "checkbox" at bounding box center [436, 86] width 19 height 10
checkbox input "false"
click at [427, 287] on button "Зберегти" at bounding box center [424, 290] width 55 height 21
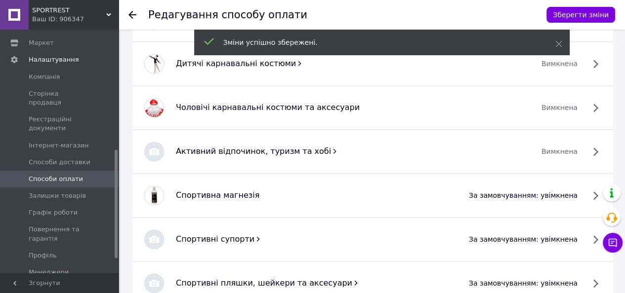
click at [547, 191] on span "за замовчуванням: увімкнена" at bounding box center [523, 196] width 109 height 10
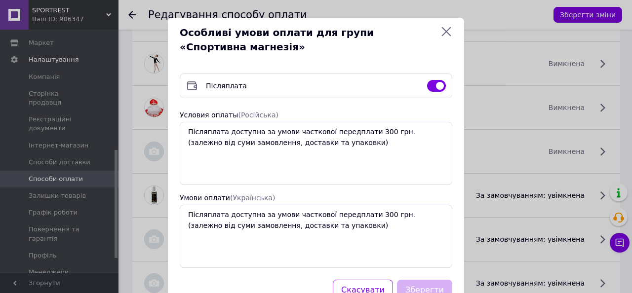
click at [425, 87] on div at bounding box center [436, 86] width 27 height 10
click at [428, 76] on div "Післяплата" at bounding box center [316, 86] width 273 height 25
click at [432, 84] on input "checkbox" at bounding box center [436, 86] width 19 height 10
checkbox input "false"
click at [431, 281] on button "Зберегти" at bounding box center [424, 290] width 55 height 21
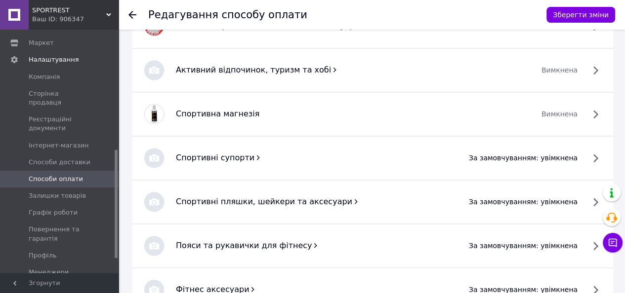
scroll to position [1284, 0]
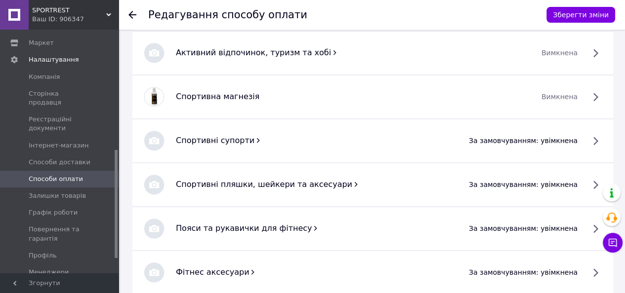
click at [577, 137] on span "за замовчуванням: увімкнена" at bounding box center [523, 141] width 109 height 10
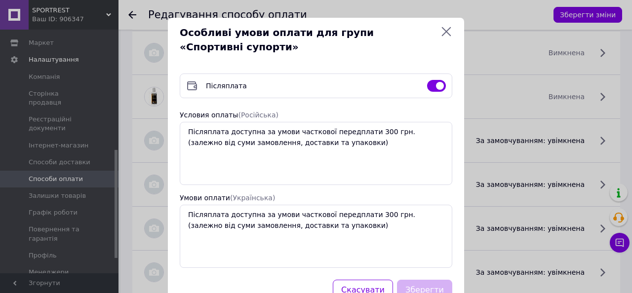
click at [428, 85] on input "checkbox" at bounding box center [436, 86] width 19 height 10
checkbox input "false"
click at [427, 287] on button "Зберегти" at bounding box center [424, 290] width 55 height 21
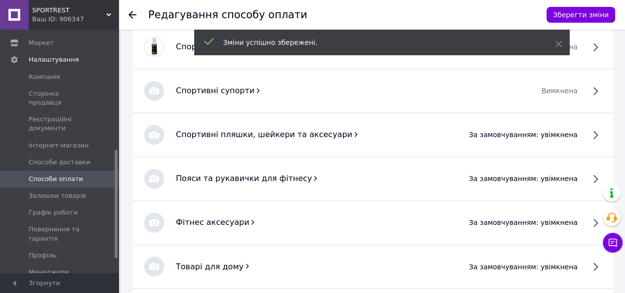
scroll to position [1382, 0]
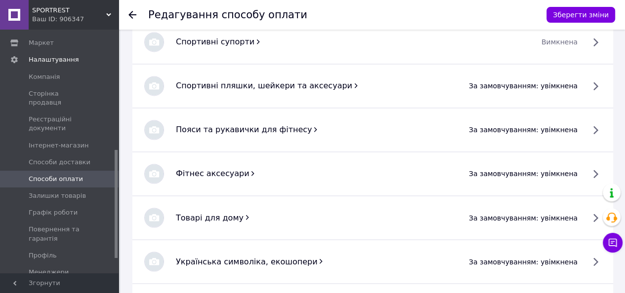
click at [532, 85] on span "за замовчуванням: увімкнена" at bounding box center [523, 86] width 109 height 10
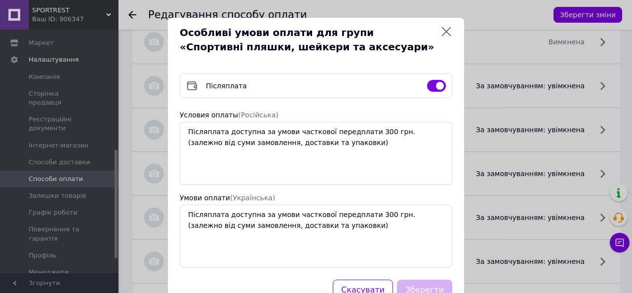
click at [429, 85] on input "checkbox" at bounding box center [436, 86] width 19 height 10
checkbox input "false"
click at [419, 287] on button "Зберегти" at bounding box center [424, 290] width 55 height 21
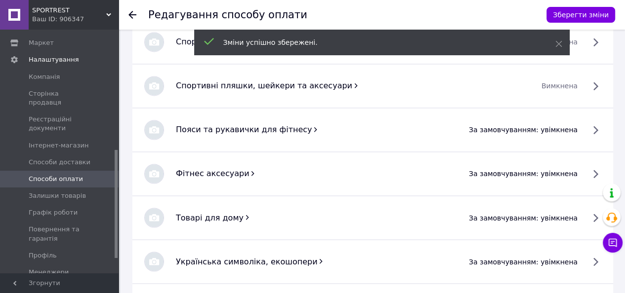
click at [557, 125] on span "за замовчуванням: увімкнена" at bounding box center [523, 130] width 109 height 10
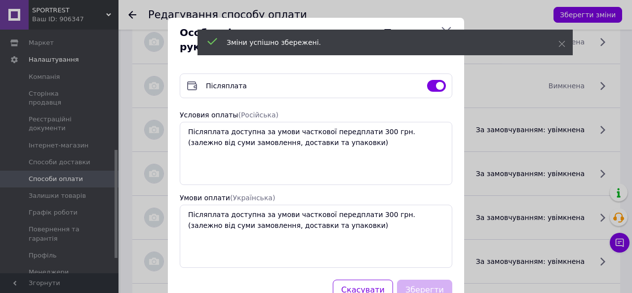
click at [433, 83] on input "checkbox" at bounding box center [436, 86] width 19 height 10
checkbox input "false"
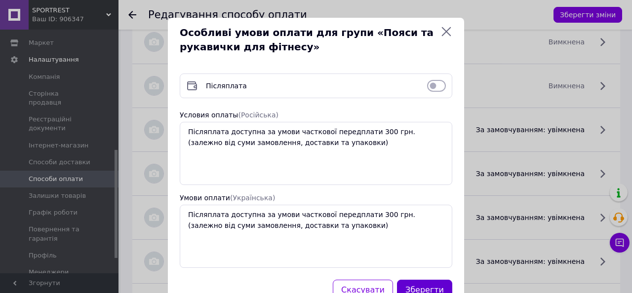
click at [424, 286] on button "Зберегти" at bounding box center [424, 290] width 55 height 21
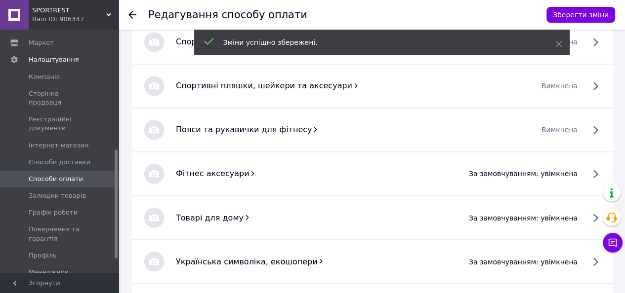
click at [534, 170] on span "за замовчуванням: увімкнена" at bounding box center [523, 174] width 109 height 10
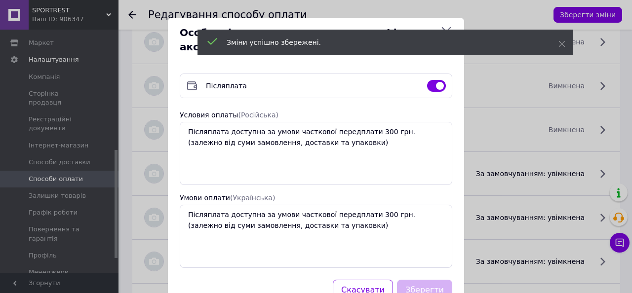
click at [433, 83] on input "checkbox" at bounding box center [436, 86] width 19 height 10
checkbox input "false"
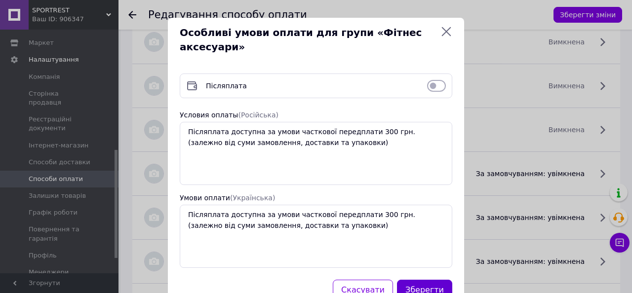
click at [433, 285] on button "Зберегти" at bounding box center [424, 290] width 55 height 21
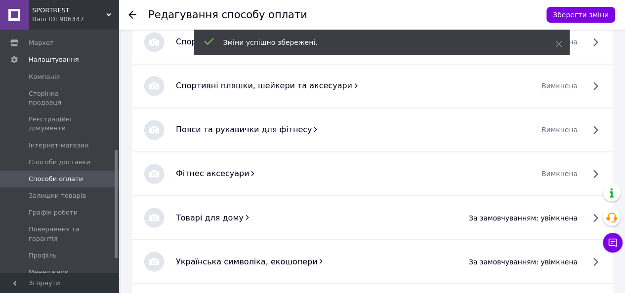
click at [555, 217] on span "за замовчуванням: увімкнена" at bounding box center [523, 218] width 109 height 10
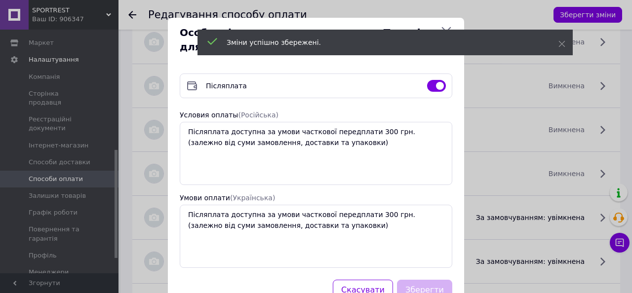
click at [431, 87] on input "checkbox" at bounding box center [436, 86] width 19 height 10
checkbox input "false"
click at [419, 289] on button "Зберегти" at bounding box center [424, 290] width 55 height 21
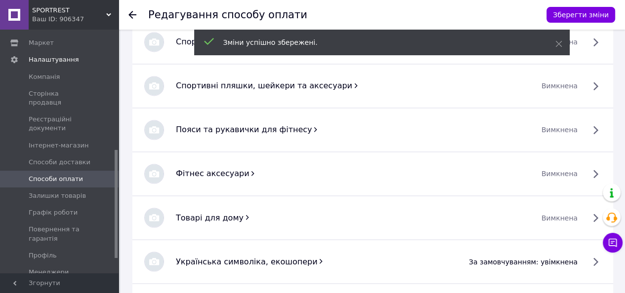
click at [495, 257] on span "за замовчуванням: увімкнена" at bounding box center [523, 262] width 109 height 10
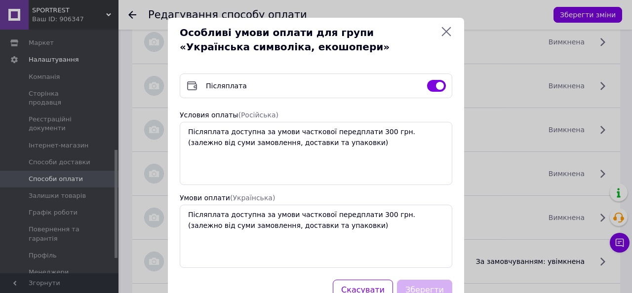
click at [435, 87] on input "checkbox" at bounding box center [436, 86] width 19 height 10
checkbox input "false"
click at [433, 287] on button "Зберегти" at bounding box center [424, 290] width 55 height 21
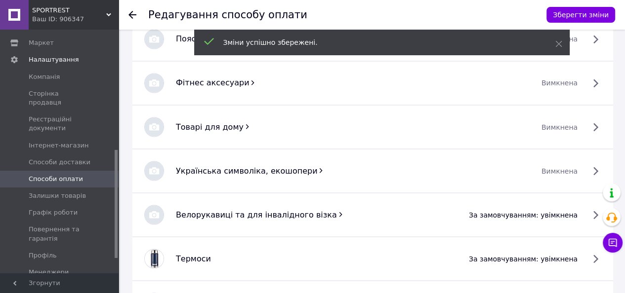
scroll to position [1481, 0]
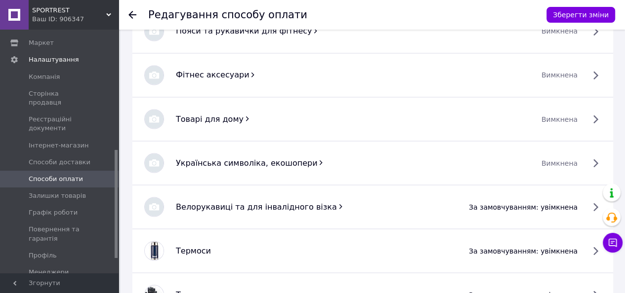
click at [544, 207] on span "за замовчуванням: увімкнена" at bounding box center [523, 207] width 109 height 10
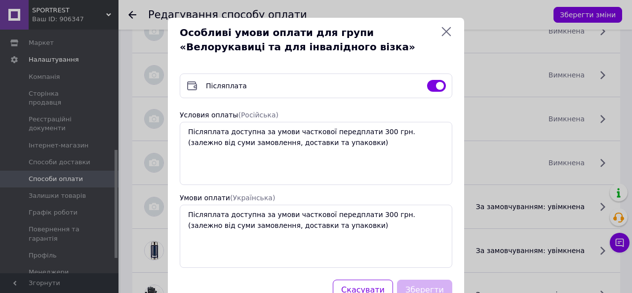
click at [437, 83] on input "checkbox" at bounding box center [436, 86] width 19 height 10
checkbox input "false"
click at [427, 288] on button "Зберегти" at bounding box center [424, 290] width 55 height 21
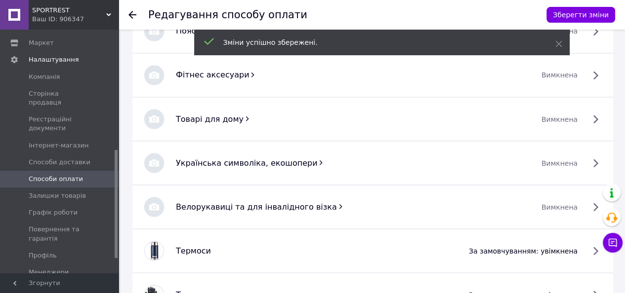
click at [507, 246] on span "за замовчуванням: увімкнена" at bounding box center [523, 251] width 109 height 10
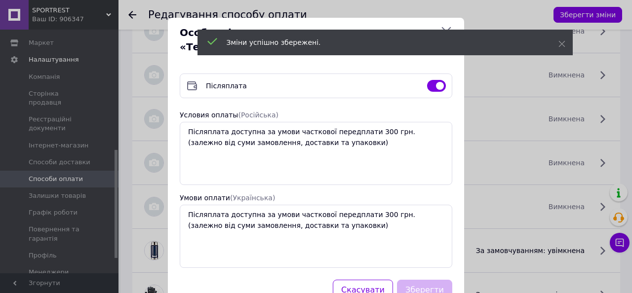
click at [436, 81] on input "checkbox" at bounding box center [436, 86] width 19 height 10
checkbox input "false"
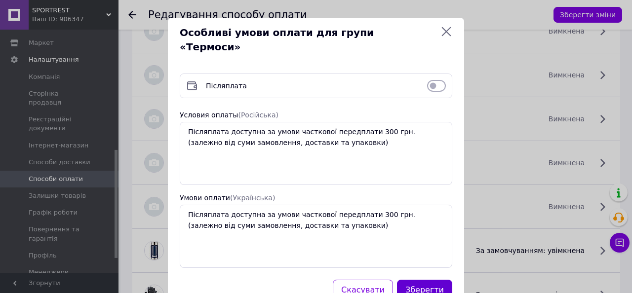
click at [421, 280] on button "Зберегти" at bounding box center [424, 290] width 55 height 21
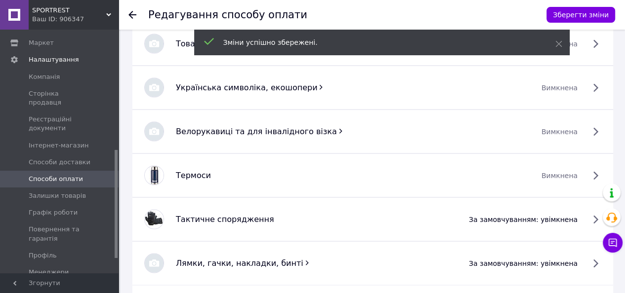
scroll to position [1580, 0]
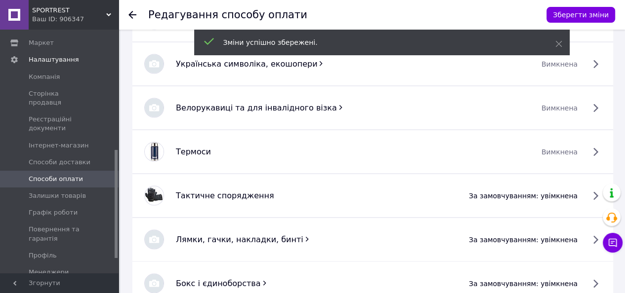
click at [534, 192] on span "за замовчуванням: увімкнена" at bounding box center [523, 196] width 109 height 10
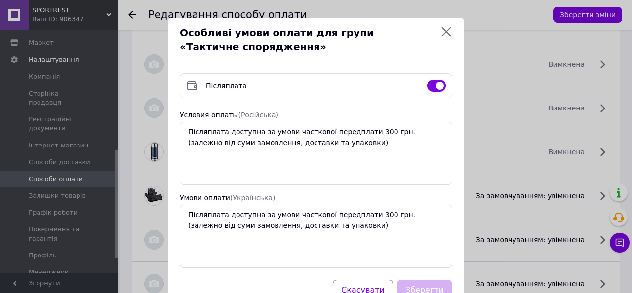
click at [431, 84] on input "checkbox" at bounding box center [436, 86] width 19 height 10
checkbox input "false"
click at [413, 284] on button "Зберегти" at bounding box center [424, 290] width 55 height 21
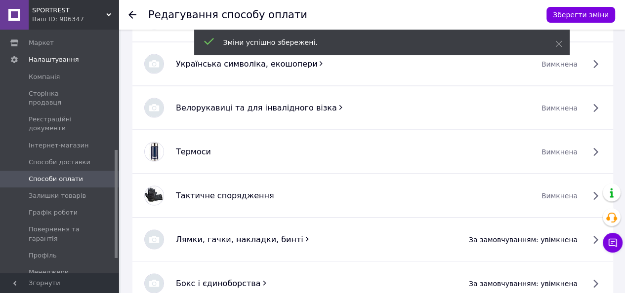
click at [532, 236] on span "за замовчуванням: увімкнена" at bounding box center [523, 240] width 109 height 10
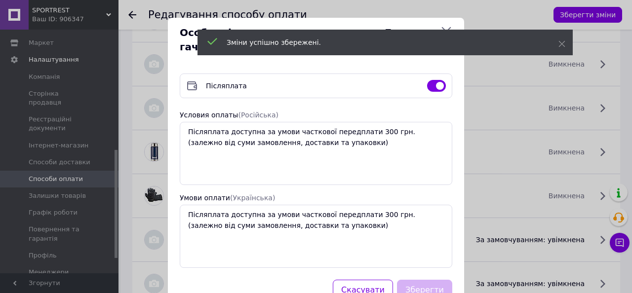
click at [433, 82] on input "checkbox" at bounding box center [436, 86] width 19 height 10
checkbox input "false"
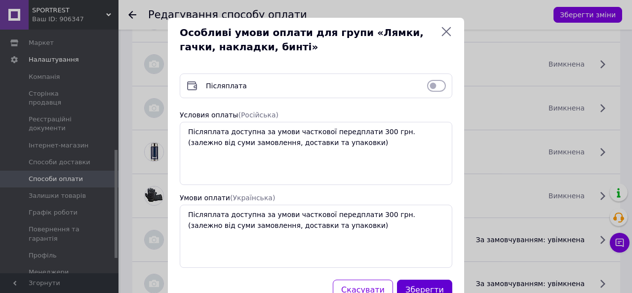
click at [422, 283] on button "Зберегти" at bounding box center [424, 290] width 55 height 21
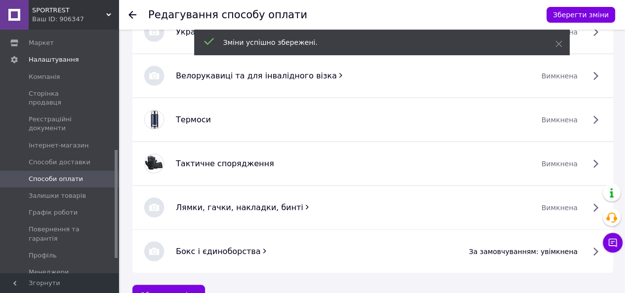
scroll to position [1629, 0]
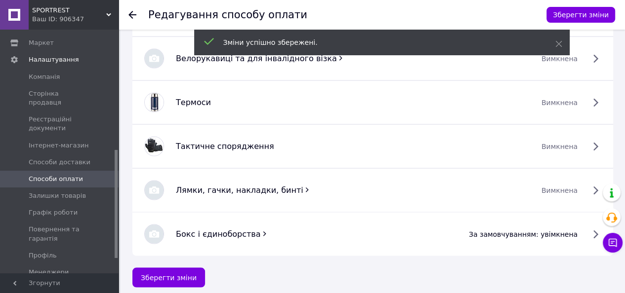
click at [516, 231] on span "за замовчуванням: увімкнена" at bounding box center [523, 235] width 109 height 10
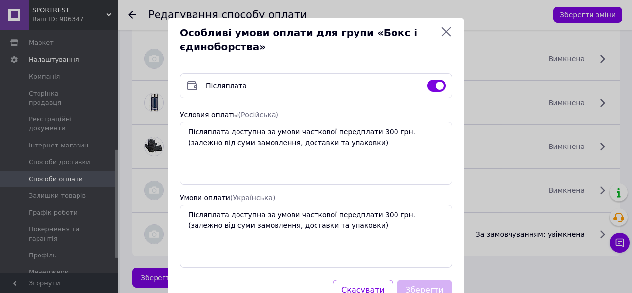
click at [433, 86] on input "checkbox" at bounding box center [436, 86] width 19 height 10
checkbox input "false"
click at [436, 287] on button "Зберегти" at bounding box center [424, 290] width 55 height 21
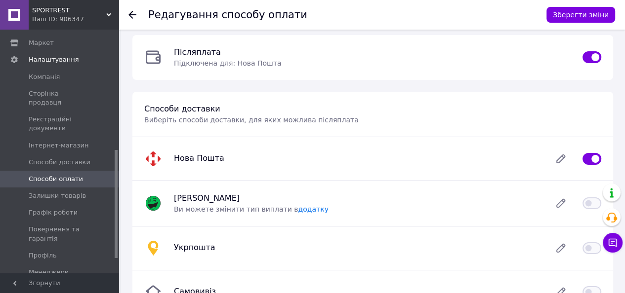
scroll to position [0, 0]
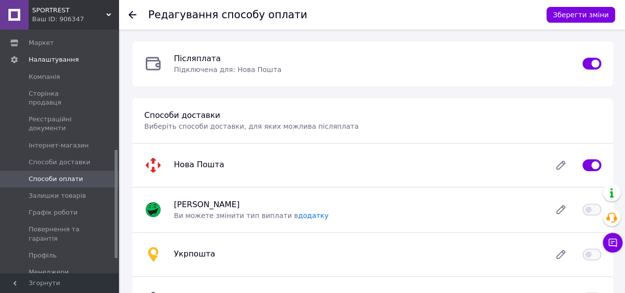
click at [131, 14] on icon at bounding box center [132, 15] width 8 height 8
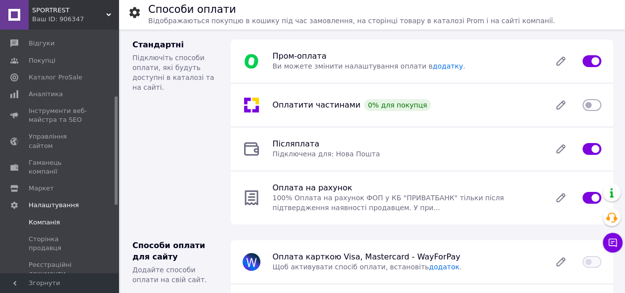
scroll to position [122, 0]
click at [585, 105] on input "checkbox" at bounding box center [591, 105] width 19 height 10
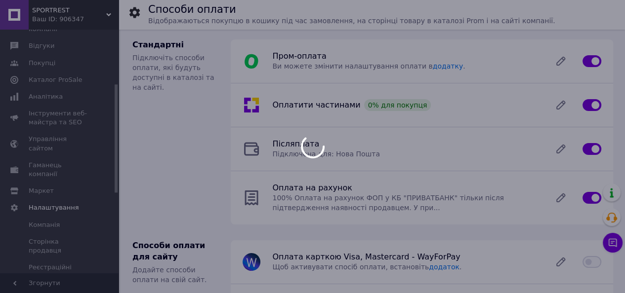
checkbox input "false"
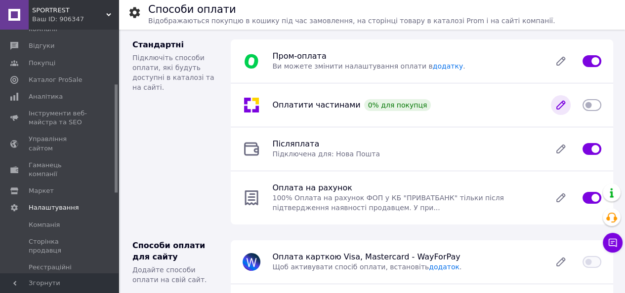
click at [559, 104] on icon at bounding box center [560, 105] width 8 height 8
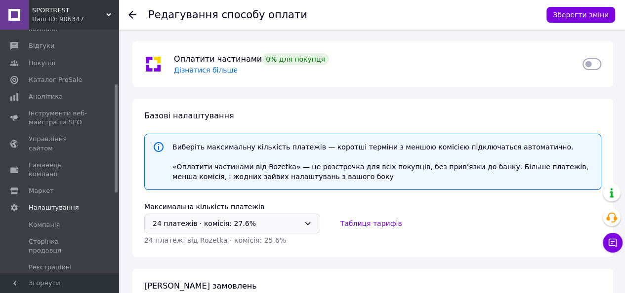
click at [304, 224] on icon at bounding box center [308, 224] width 8 height 8
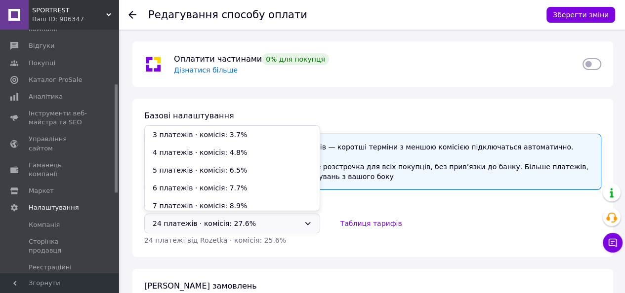
scroll to position [128, 0]
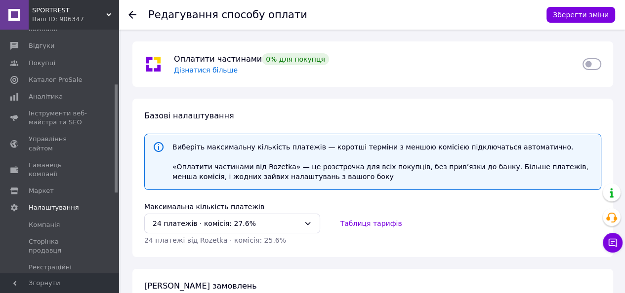
click at [359, 65] on div "Оплатити частинами  0% для покупця Дізнатися більше" at bounding box center [372, 64] width 408 height 22
click at [294, 222] on div "24 платежів ⋅ комісія: 27.6%" at bounding box center [226, 223] width 147 height 11
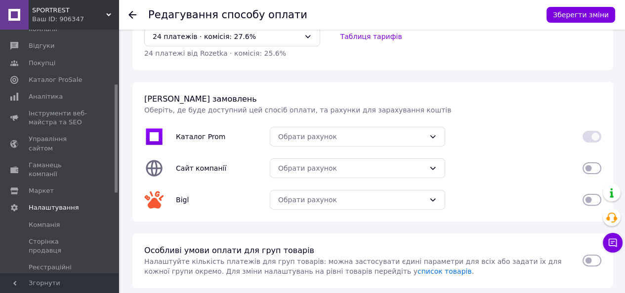
scroll to position [197, 0]
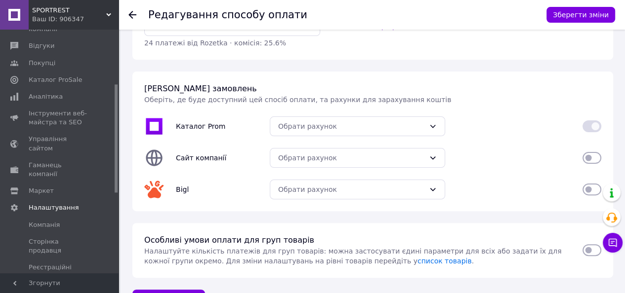
click at [128, 12] on icon at bounding box center [132, 15] width 8 height 8
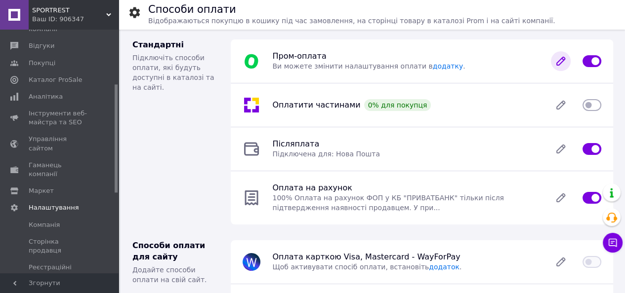
click at [561, 62] on icon at bounding box center [560, 61] width 8 height 8
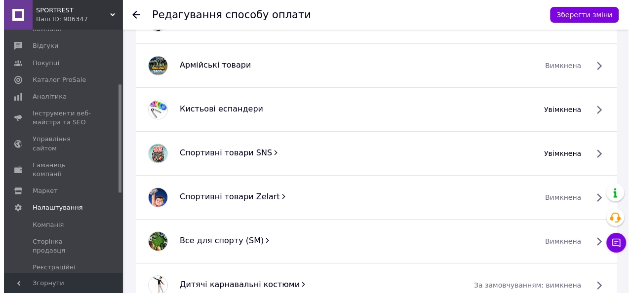
scroll to position [592, 0]
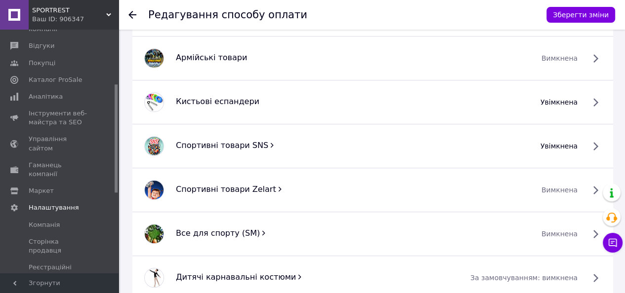
click at [569, 104] on span "увімкнена" at bounding box center [558, 102] width 37 height 10
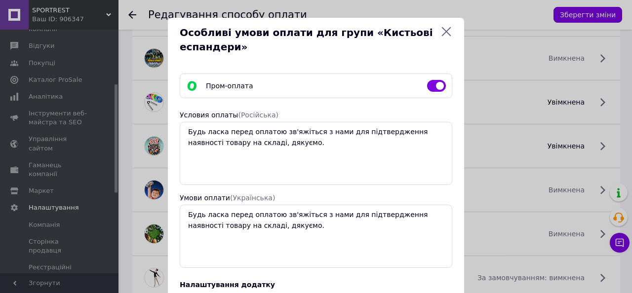
click at [431, 85] on input "checkbox" at bounding box center [436, 86] width 19 height 10
checkbox input "false"
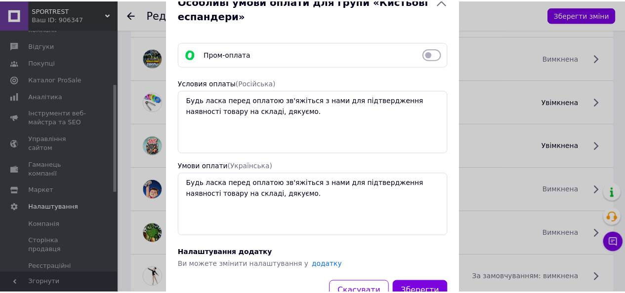
scroll to position [71, 0]
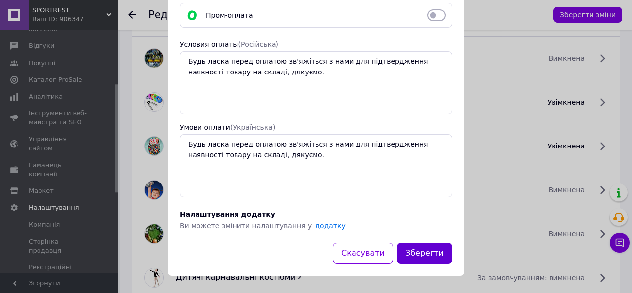
click at [420, 250] on button "Зберегти" at bounding box center [424, 253] width 55 height 21
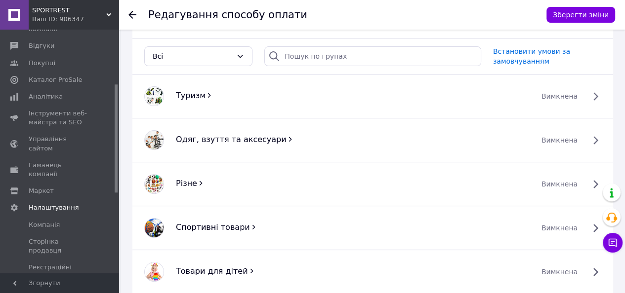
scroll to position [168, 0]
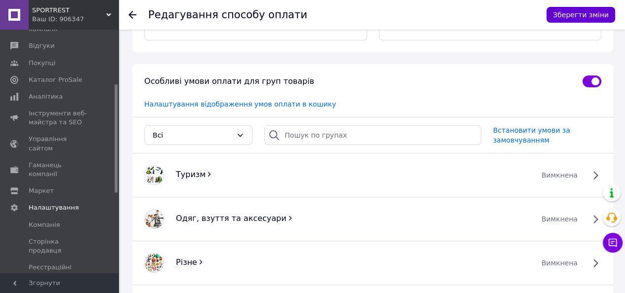
click at [577, 9] on button "Зберегти зміни" at bounding box center [580, 15] width 69 height 16
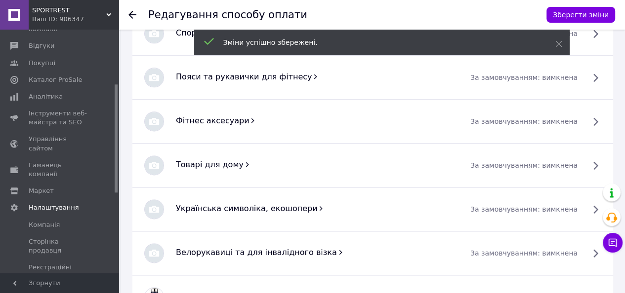
scroll to position [1254, 0]
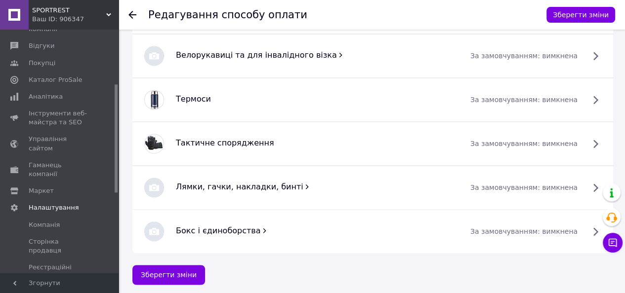
click at [129, 14] on use at bounding box center [132, 15] width 8 height 8
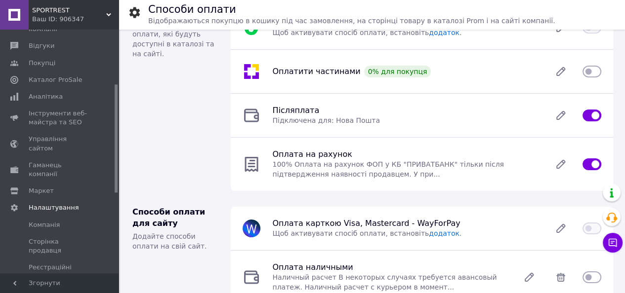
scroll to position [49, 0]
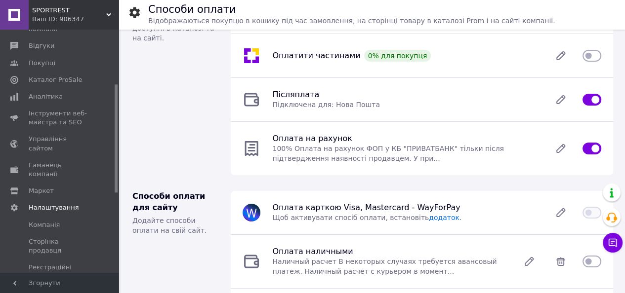
click at [584, 100] on input "checkbox" at bounding box center [591, 100] width 19 height 10
checkbox input "false"
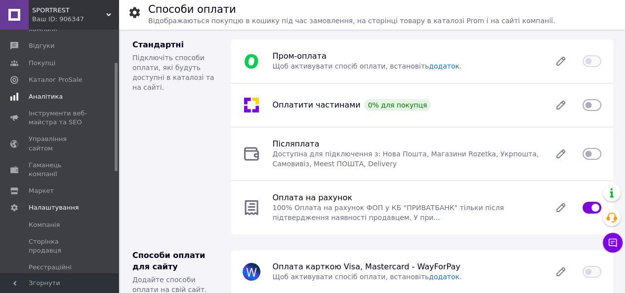
scroll to position [23, 0]
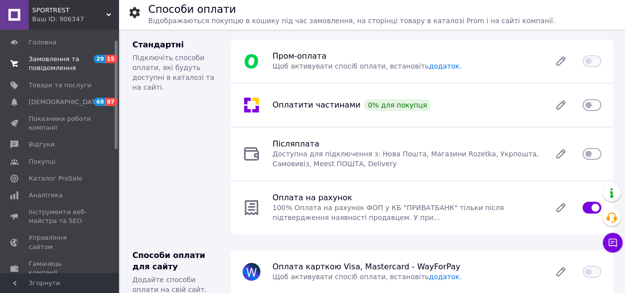
click at [49, 63] on span "Замовлення та повідомлення" at bounding box center [60, 64] width 63 height 18
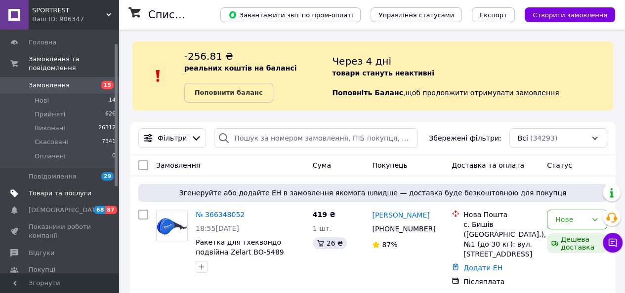
click at [42, 189] on span "Товари та послуги" at bounding box center [60, 193] width 63 height 9
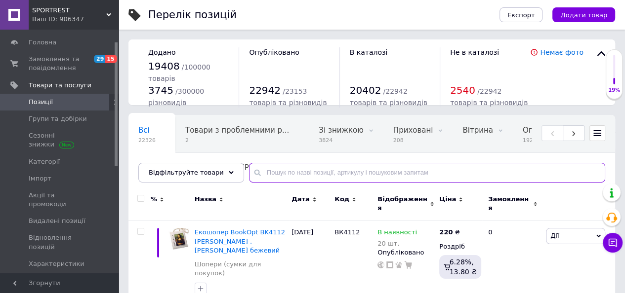
paste input "BO-5489"
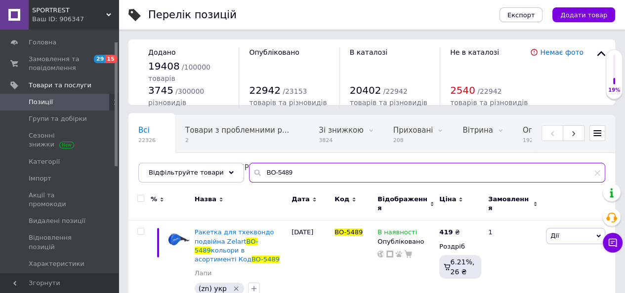
scroll to position [18, 0]
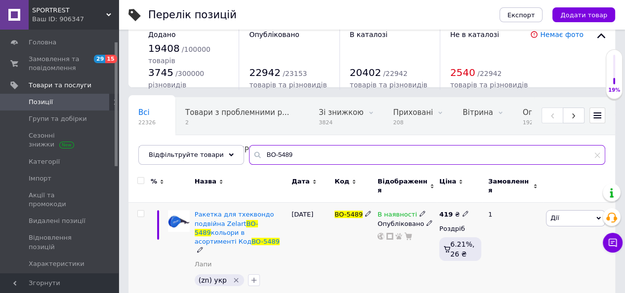
type input "BO-5489"
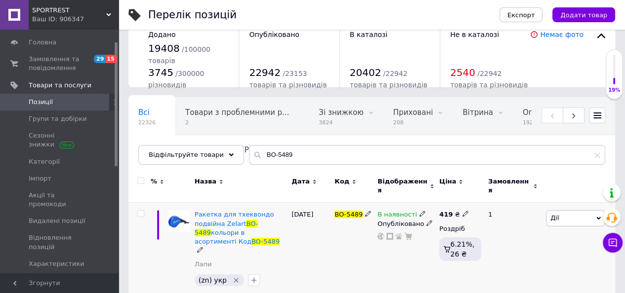
click at [556, 214] on span "Дії" at bounding box center [554, 217] width 8 height 7
click at [419, 211] on icon at bounding box center [422, 214] width 6 height 6
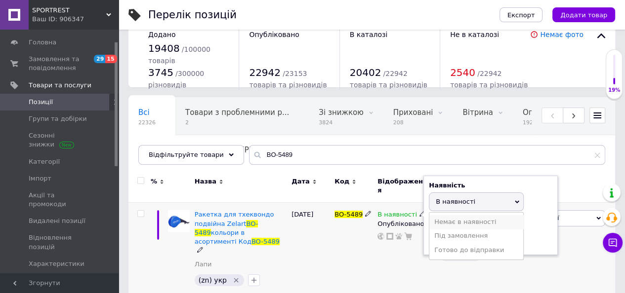
click at [441, 222] on li "Немає в наявності" at bounding box center [476, 222] width 94 height 14
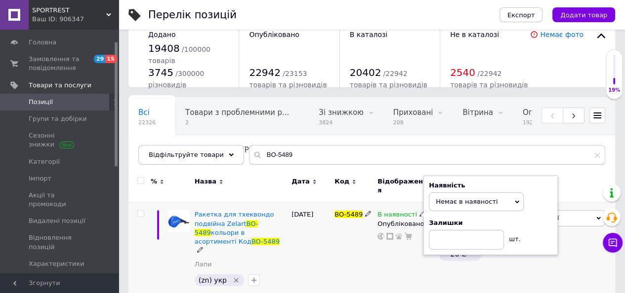
click at [278, 238] on div "Ракетка для тхеквондо подвійна Zelart BO-5489 кольори в асортименті Код BO-5489" at bounding box center [241, 232] width 92 height 45
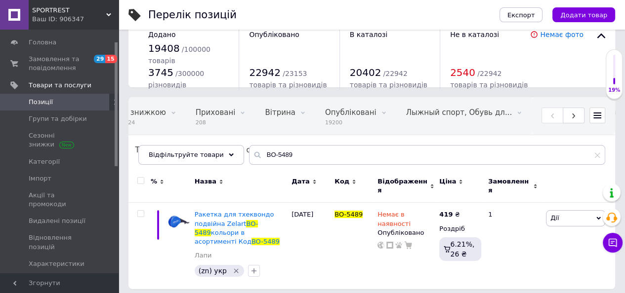
scroll to position [0, 346]
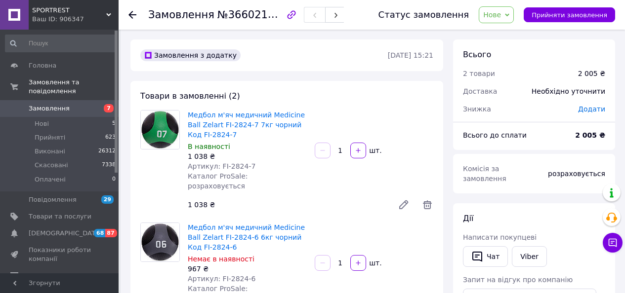
scroll to position [148, 0]
